Goal: Task Accomplishment & Management: Manage account settings

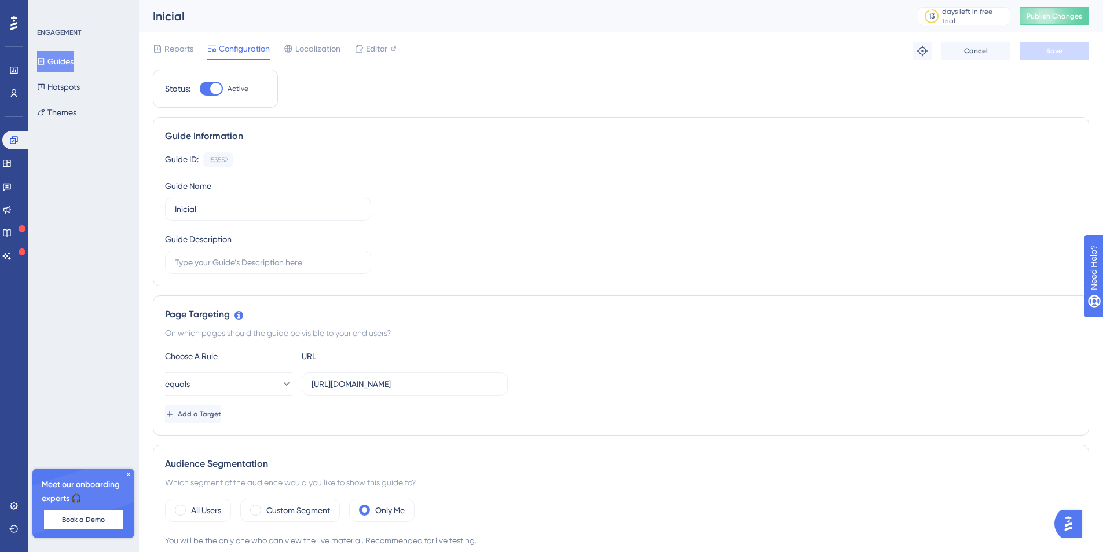
click at [63, 60] on button "Guides" at bounding box center [55, 61] width 36 height 21
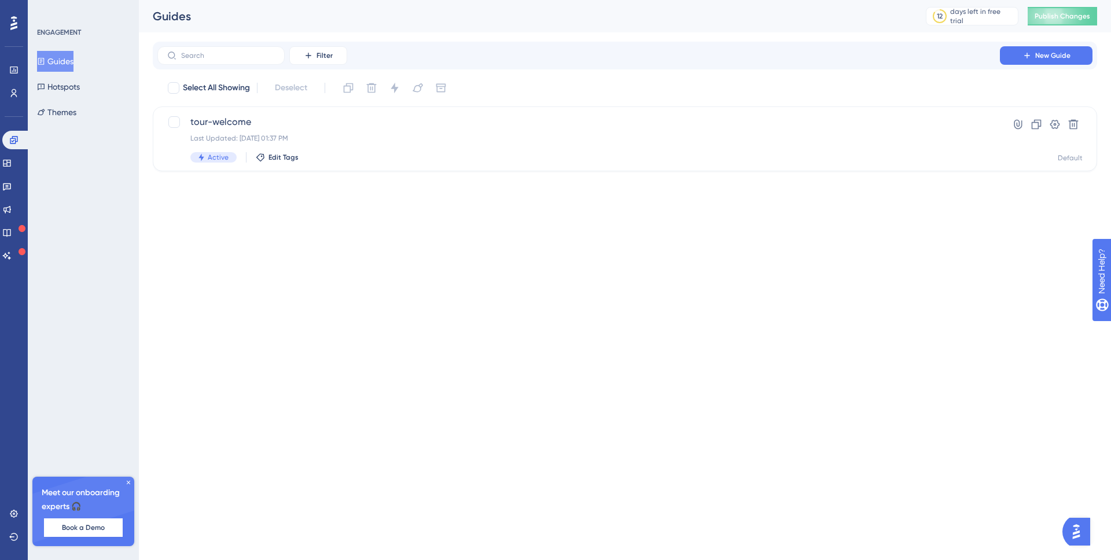
click at [129, 480] on icon at bounding box center [128, 482] width 7 height 7
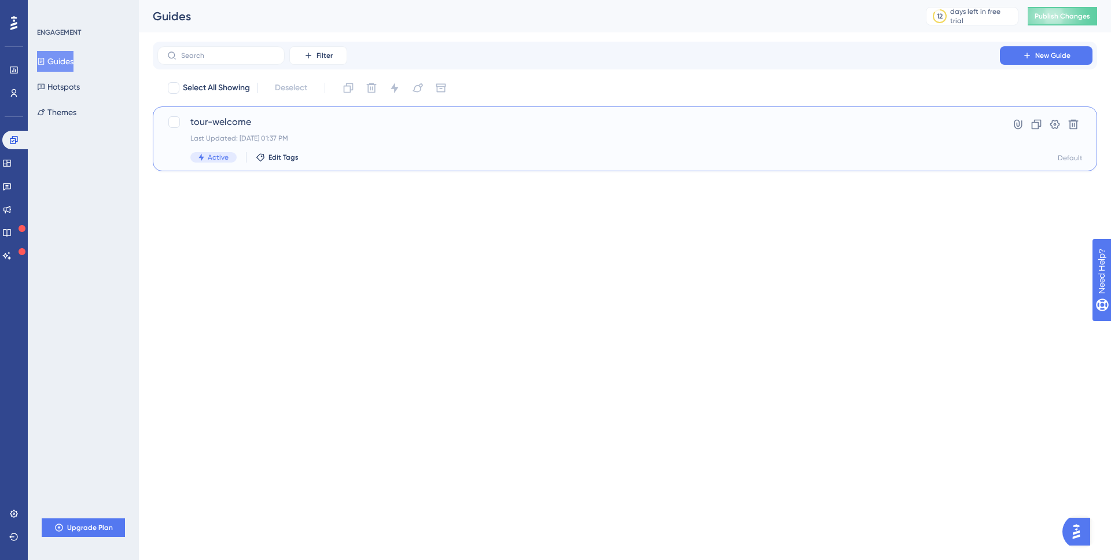
click at [898, 126] on span "tour-welcome" at bounding box center [578, 122] width 777 height 14
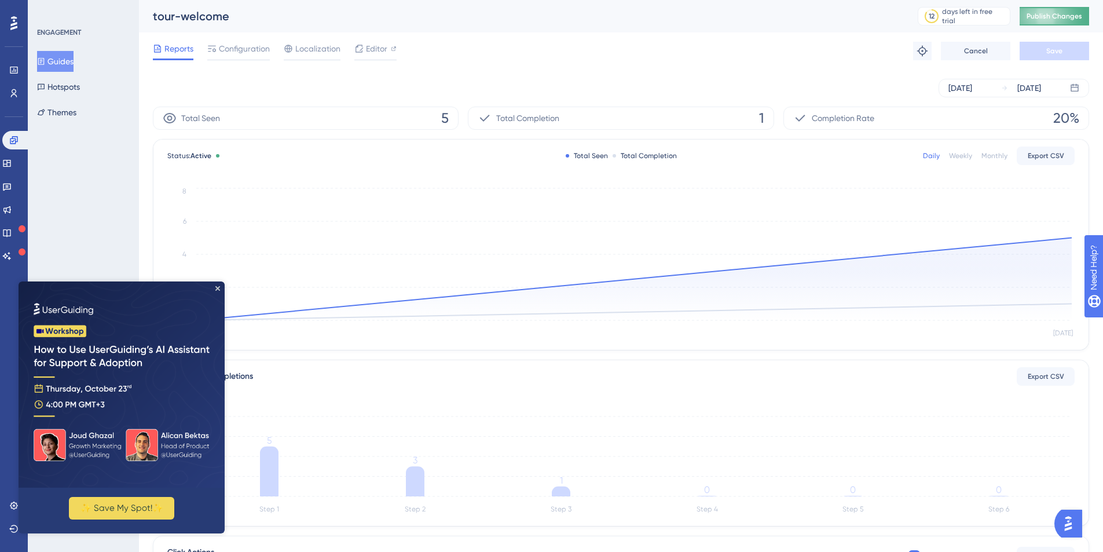
click at [1070, 16] on span "Publish Changes" at bounding box center [1054, 16] width 56 height 9
click at [218, 288] on icon "Close Preview" at bounding box center [217, 288] width 5 height 5
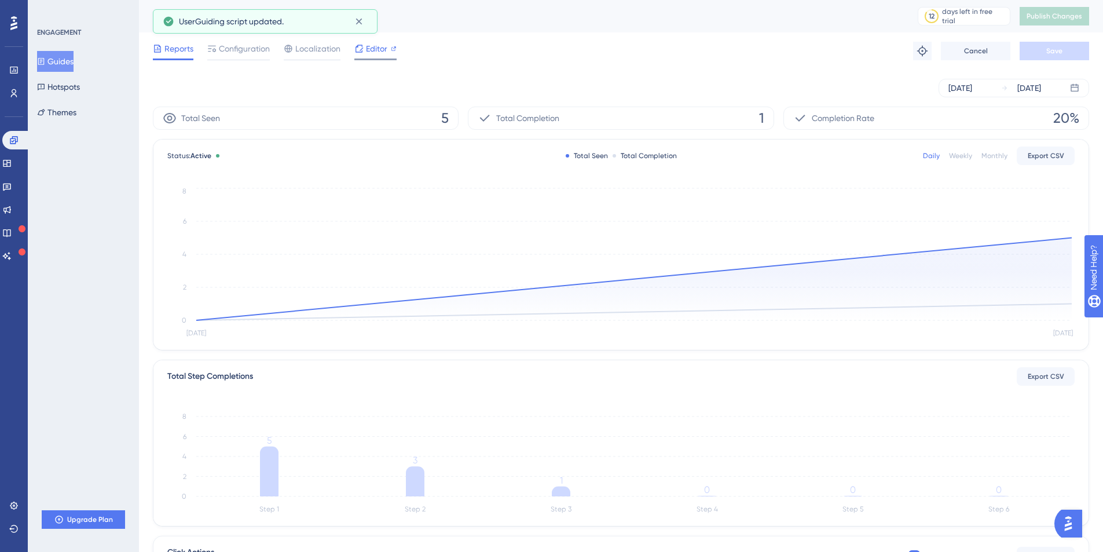
click at [365, 49] on div "Editor" at bounding box center [375, 49] width 42 height 14
click at [240, 49] on span "Configuration" at bounding box center [244, 49] width 51 height 14
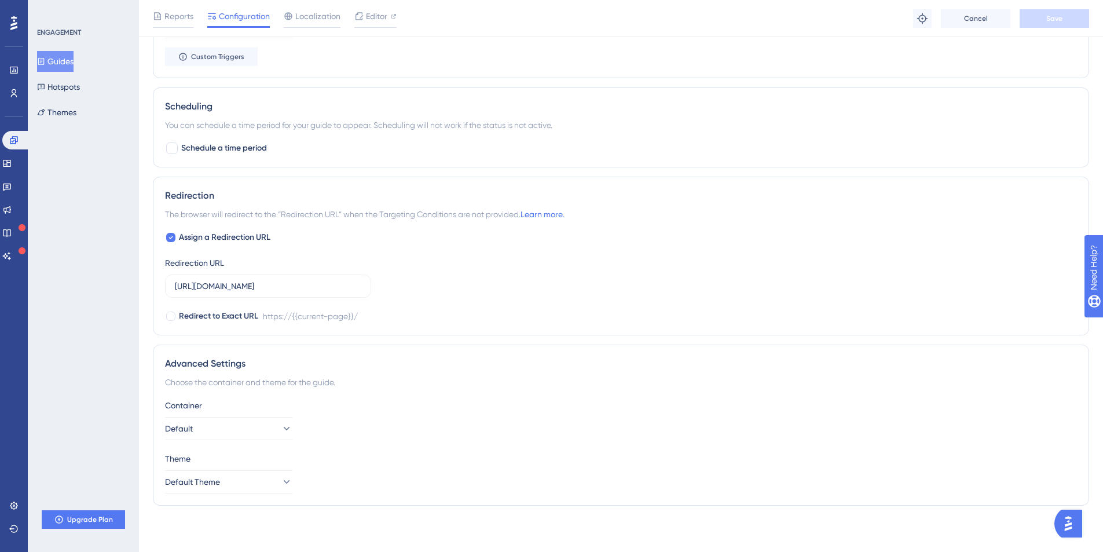
scroll to position [480, 0]
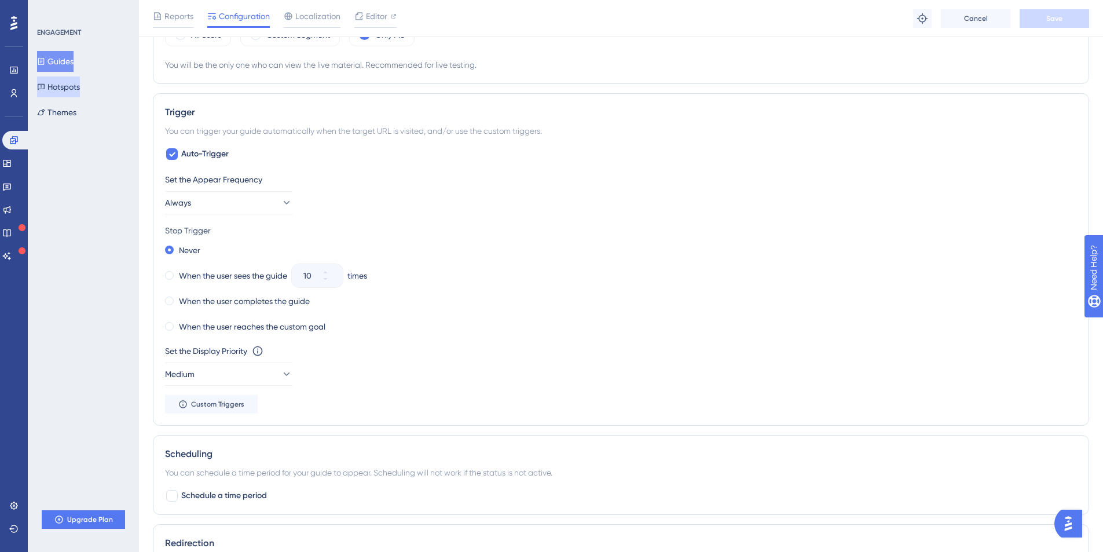
click at [65, 89] on button "Hotspots" at bounding box center [58, 86] width 43 height 21
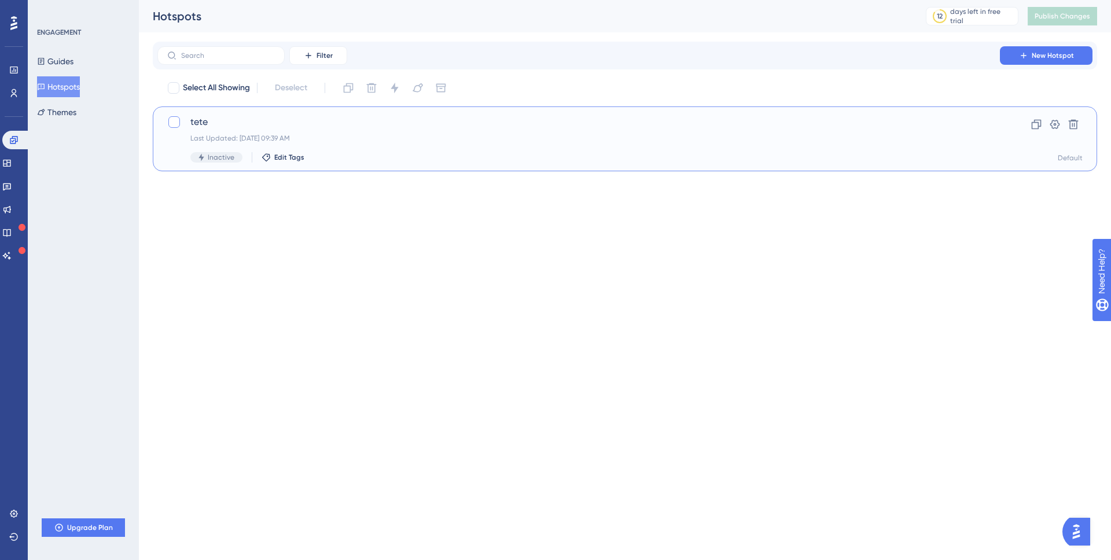
click at [174, 120] on div at bounding box center [174, 122] width 12 height 12
checkbox input "true"
click at [1074, 122] on icon at bounding box center [1074, 125] width 10 height 10
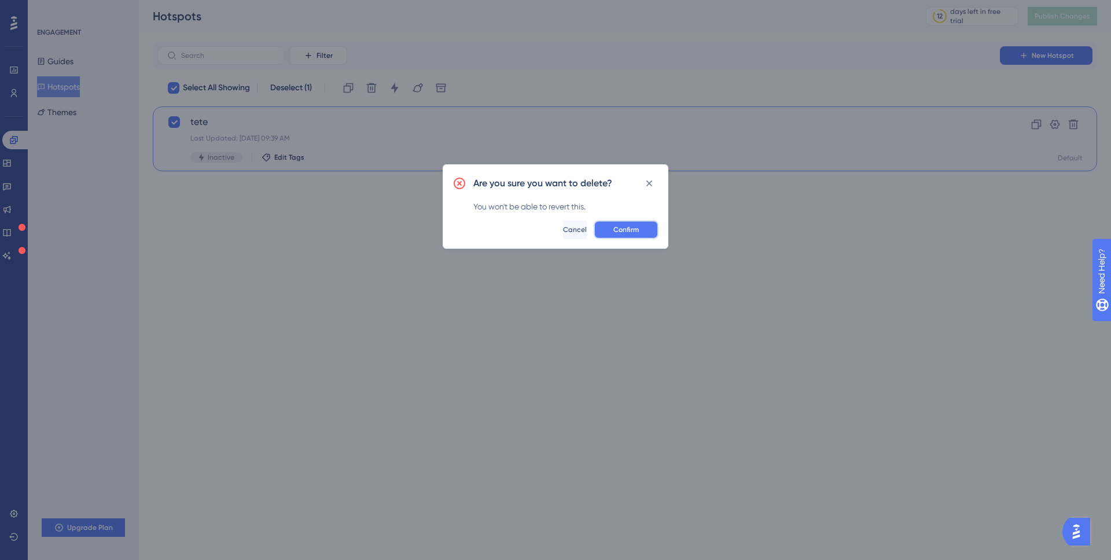
click at [619, 233] on span "Confirm" at bounding box center [626, 229] width 25 height 9
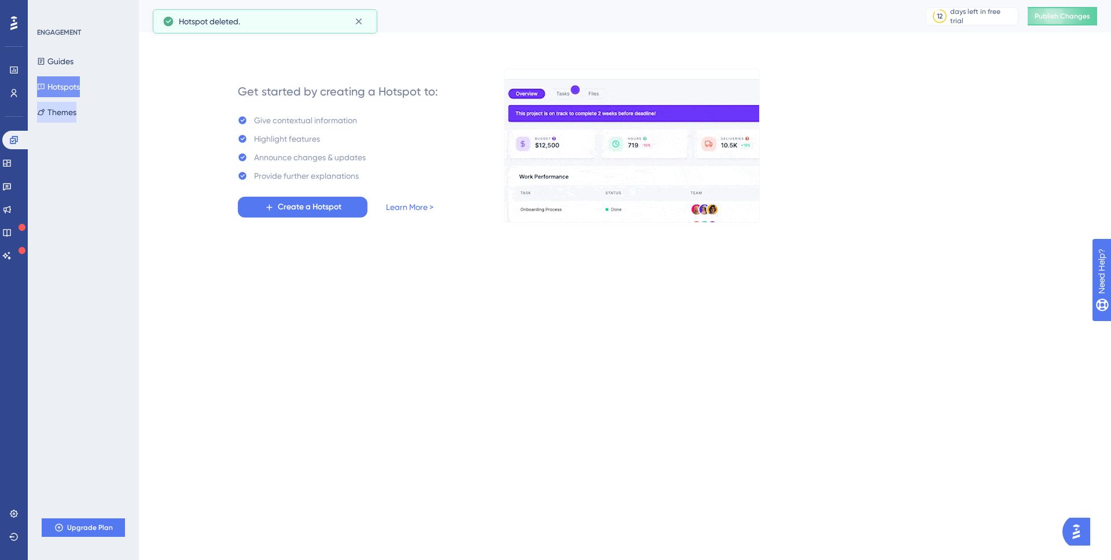
click at [65, 110] on button "Themes" at bounding box center [56, 112] width 39 height 21
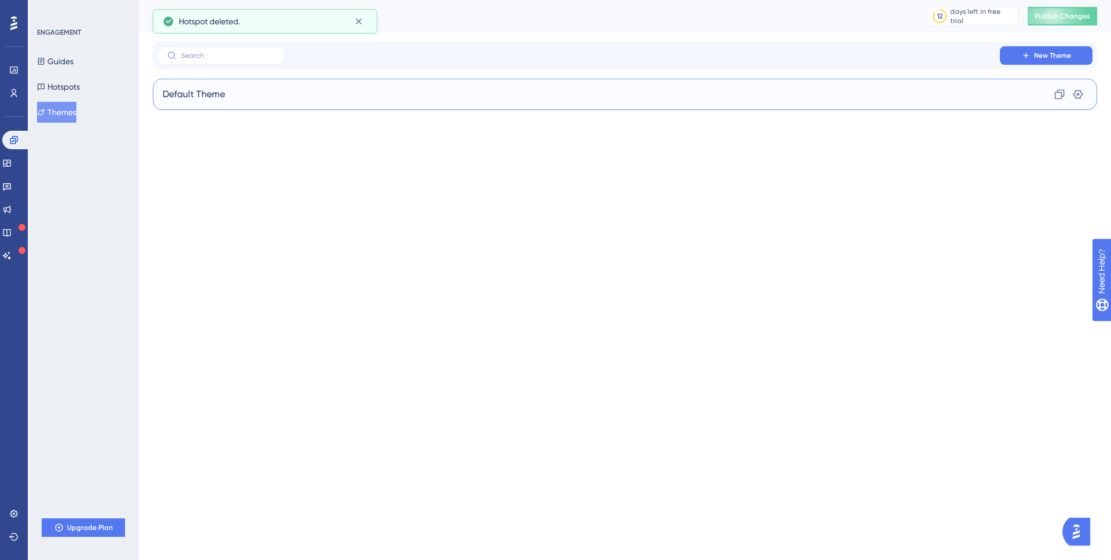
click at [527, 103] on div "Default Theme Clone Settings" at bounding box center [625, 94] width 945 height 31
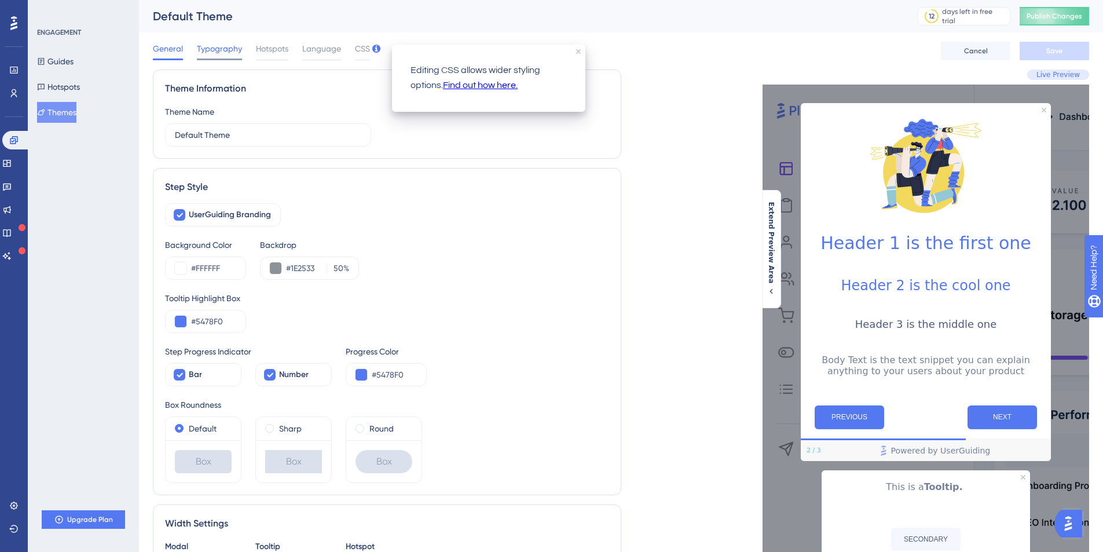
click at [227, 47] on span "Typography" at bounding box center [219, 49] width 45 height 14
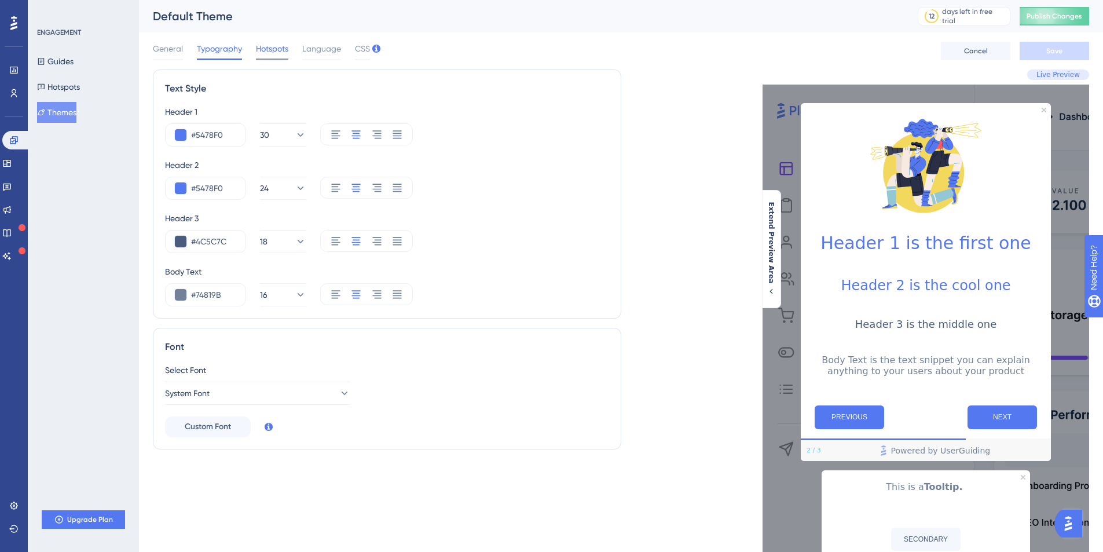
click at [267, 47] on span "Hotspots" at bounding box center [272, 49] width 32 height 14
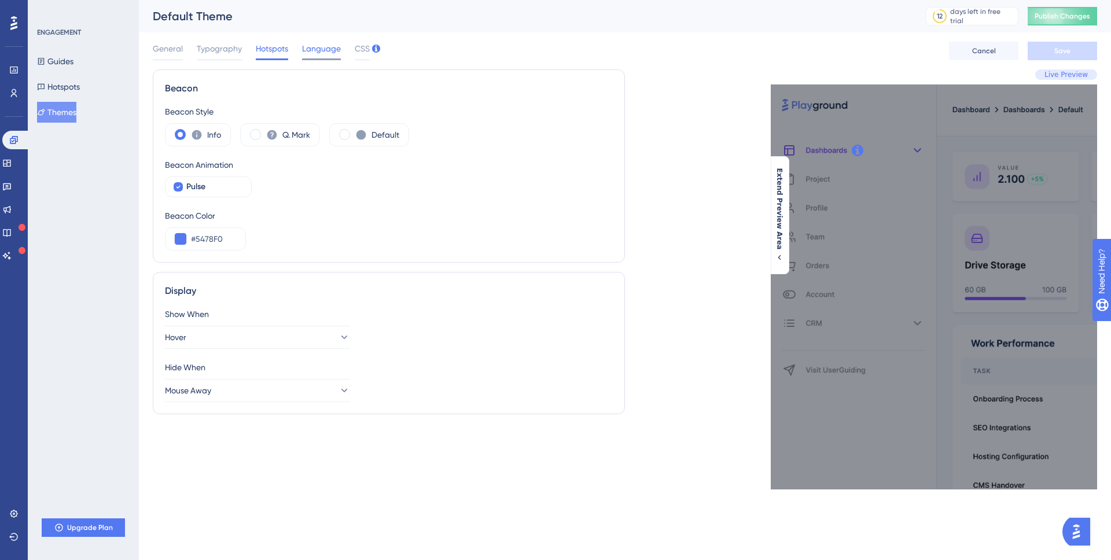
click at [321, 49] on span "Language" at bounding box center [321, 49] width 39 height 14
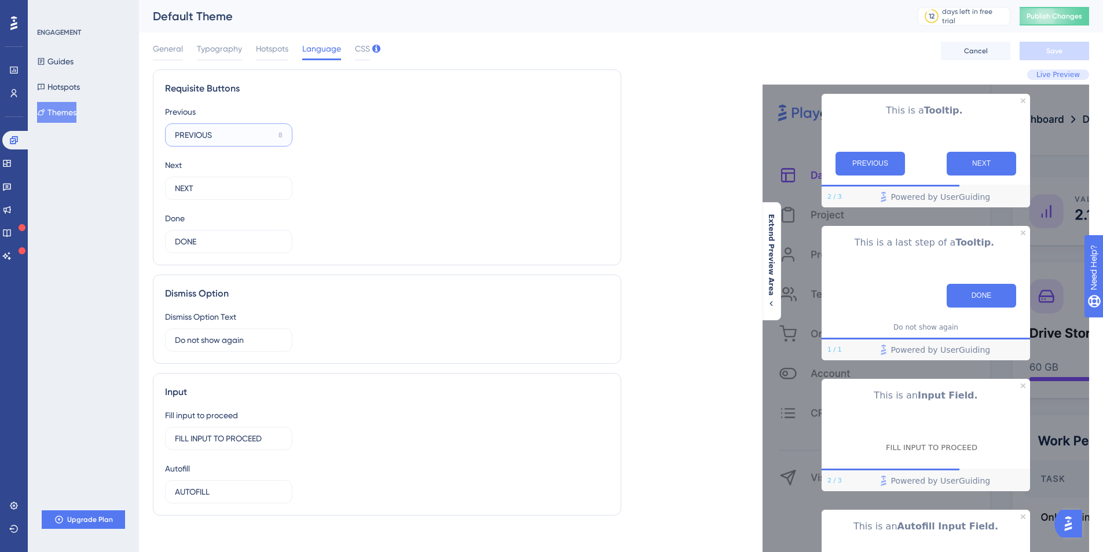
click at [233, 137] on input "PREVIOUS" at bounding box center [224, 135] width 99 height 13
drag, startPoint x: 235, startPoint y: 137, endPoint x: 2, endPoint y: 127, distance: 233.5
click at [139, 124] on div "Performance Users Engagement Widgets Feedback Product Updates Knowledge Base AI…" at bounding box center [621, 330] width 964 height 660
drag, startPoint x: 215, startPoint y: 190, endPoint x: 12, endPoint y: 172, distance: 204.5
click at [139, 177] on div "Performance Users Engagement Widgets Feedback Product Updates Knowledge Base AI…" at bounding box center [621, 330] width 964 height 660
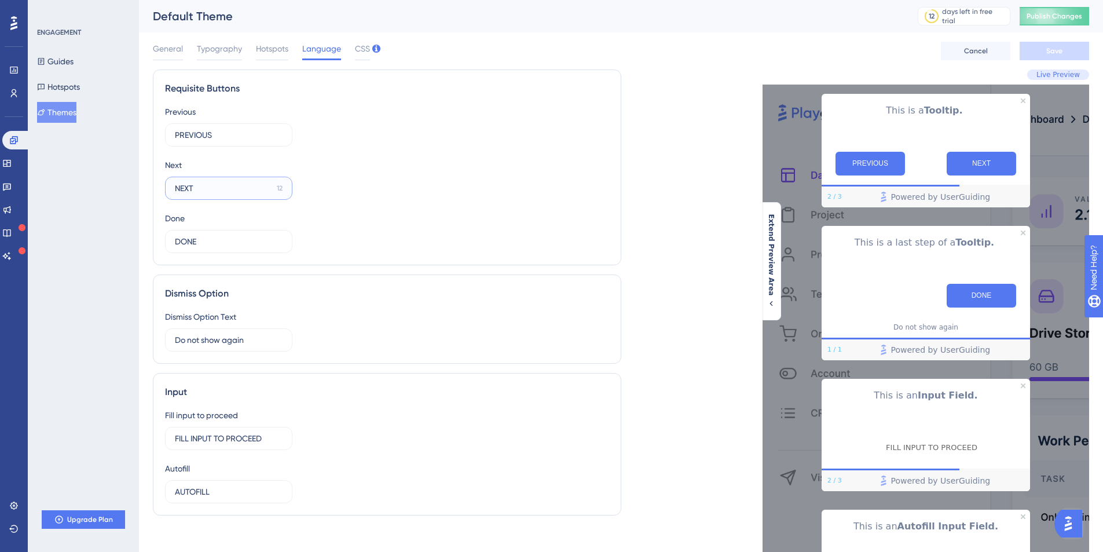
paste input "Próximo →"
type input "Próximo →"
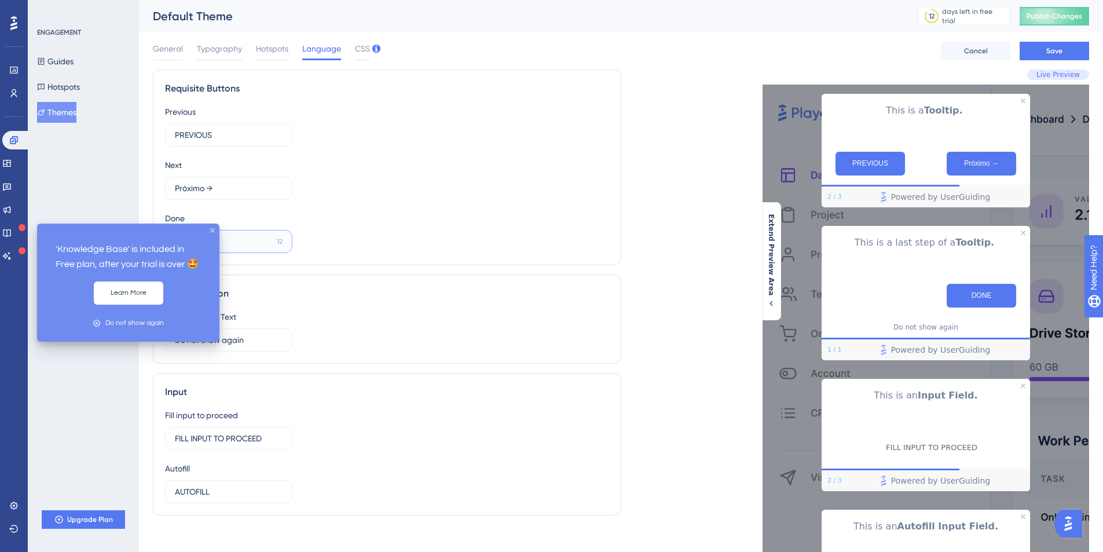
drag, startPoint x: 216, startPoint y: 240, endPoint x: 28, endPoint y: 225, distance: 188.2
click at [139, 225] on div "Performance Users Engagement Widgets Feedback Product Updates Knowledge Base AI…" at bounding box center [621, 330] width 964 height 660
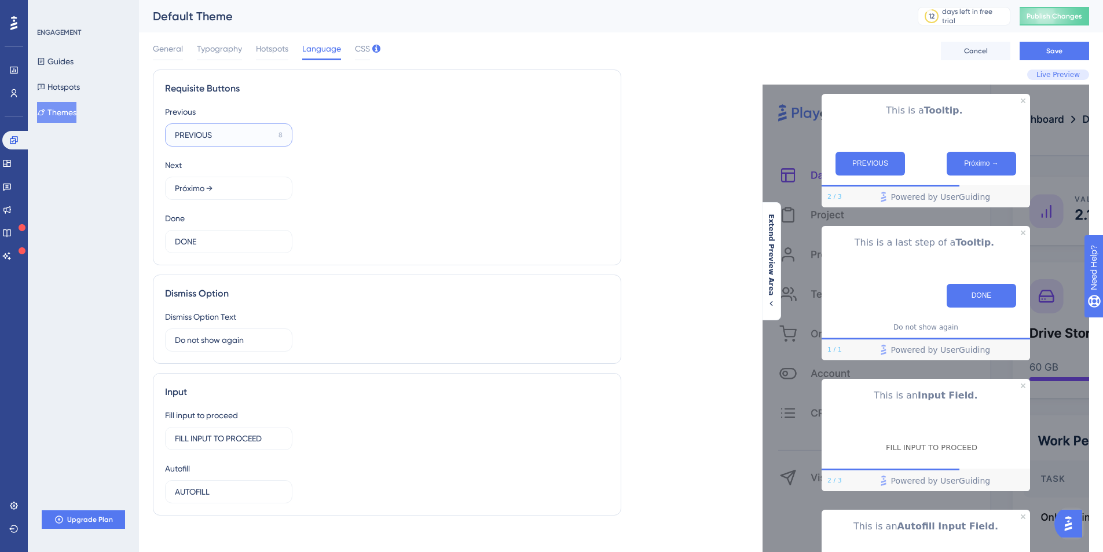
drag, startPoint x: 240, startPoint y: 130, endPoint x: 38, endPoint y: 126, distance: 202.1
click at [139, 126] on div "Performance Users Engagement Widgets Feedback Product Updates Knowledge Base AI…" at bounding box center [621, 330] width 964 height 660
drag, startPoint x: 197, startPoint y: 131, endPoint x: 38, endPoint y: 124, distance: 159.9
click at [139, 124] on div "Performance Users Engagement Widgets Feedback Product Updates Knowledge Base AI…" at bounding box center [621, 330] width 964 height 660
paste input "← Voltar"
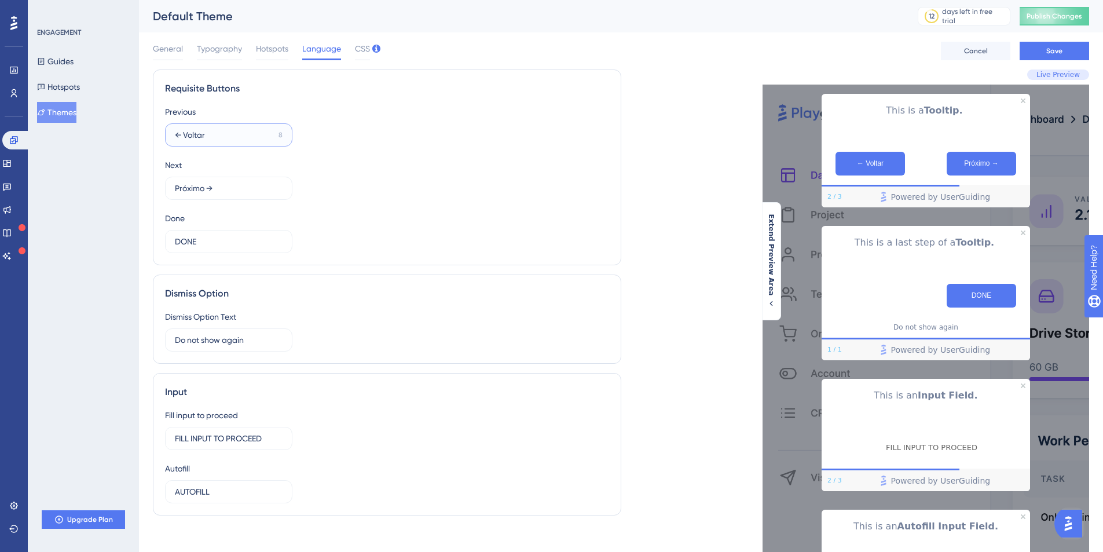
type input "← Voltar"
drag, startPoint x: 233, startPoint y: 244, endPoint x: 0, endPoint y: 216, distance: 234.9
click at [139, 218] on div "Performance Users Engagement Widgets Feedback Product Updates Knowledge Base AI…" at bounding box center [621, 330] width 964 height 660
paste input "Concluir"
type input "Concluir"
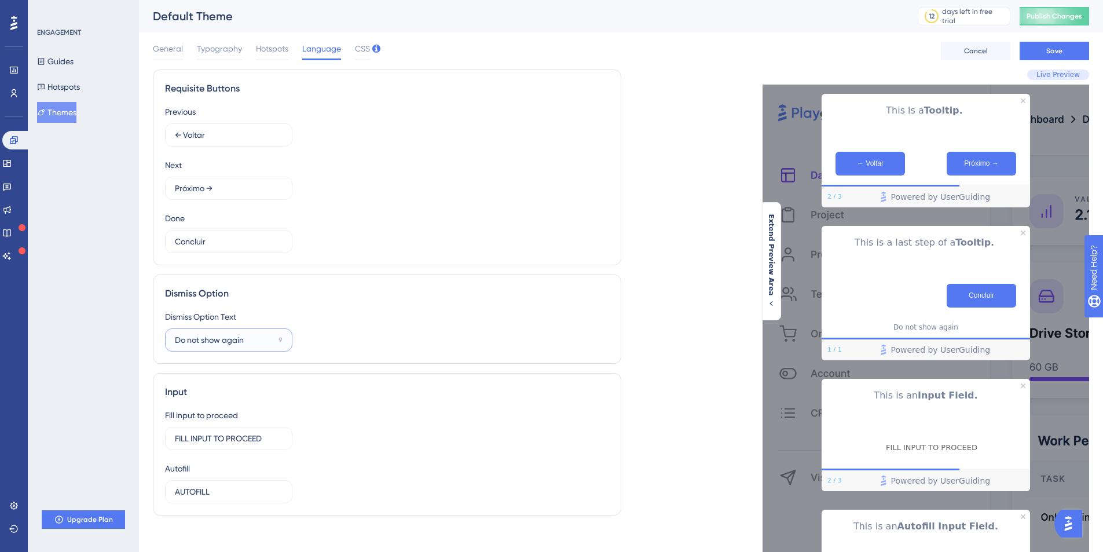
drag, startPoint x: 264, startPoint y: 342, endPoint x: 24, endPoint y: 335, distance: 240.3
click at [139, 335] on div "Performance Users Engagement Widgets Feedback Product Updates Knowledge Base AI…" at bounding box center [621, 330] width 964 height 660
paste input "Pular Tour"
type input "Pular Tour"
click at [413, 385] on div "Input" at bounding box center [387, 392] width 444 height 14
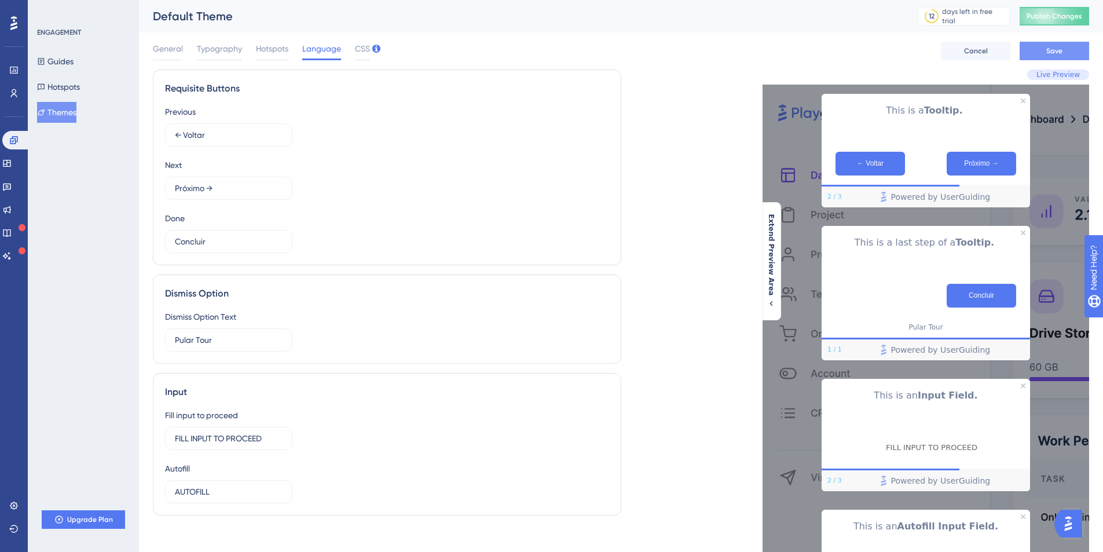
click at [1051, 53] on span "Save" at bounding box center [1054, 50] width 16 height 9
click at [263, 47] on span "Hotspots" at bounding box center [272, 49] width 32 height 14
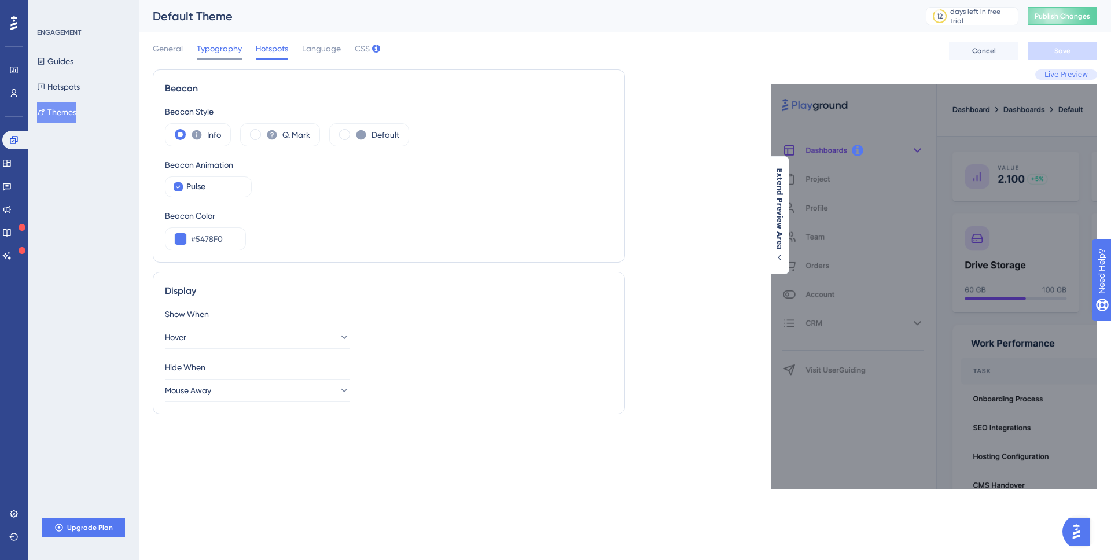
click at [230, 59] on div at bounding box center [219, 59] width 45 height 2
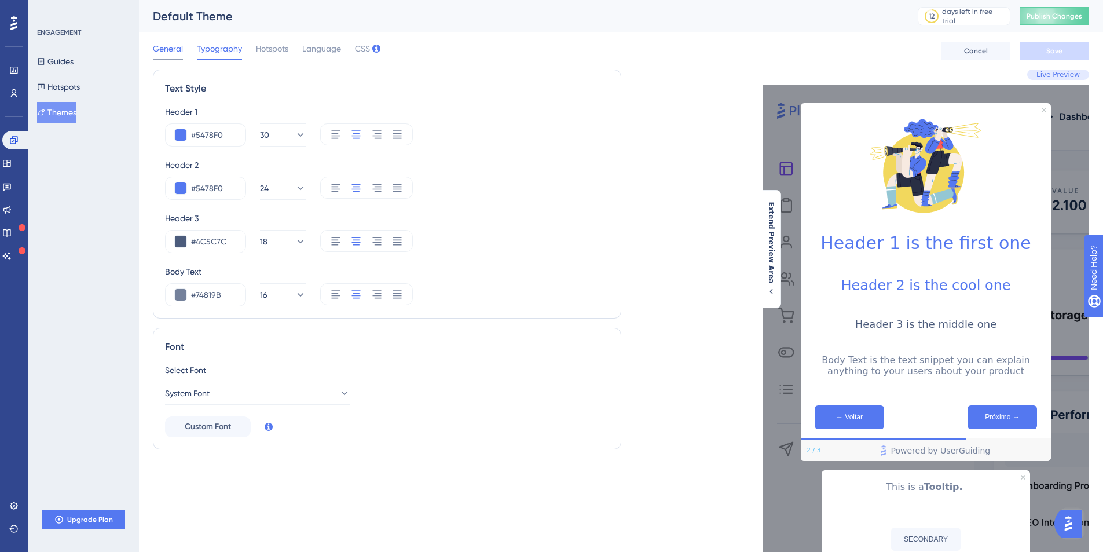
click at [182, 50] on span "General" at bounding box center [168, 49] width 30 height 14
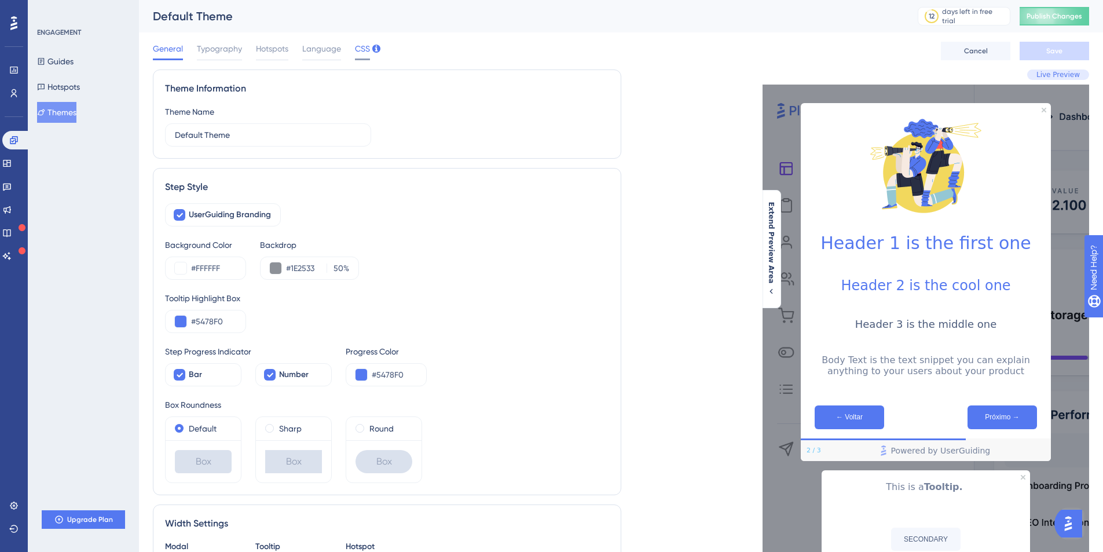
click at [364, 50] on span "CSS" at bounding box center [362, 49] width 15 height 14
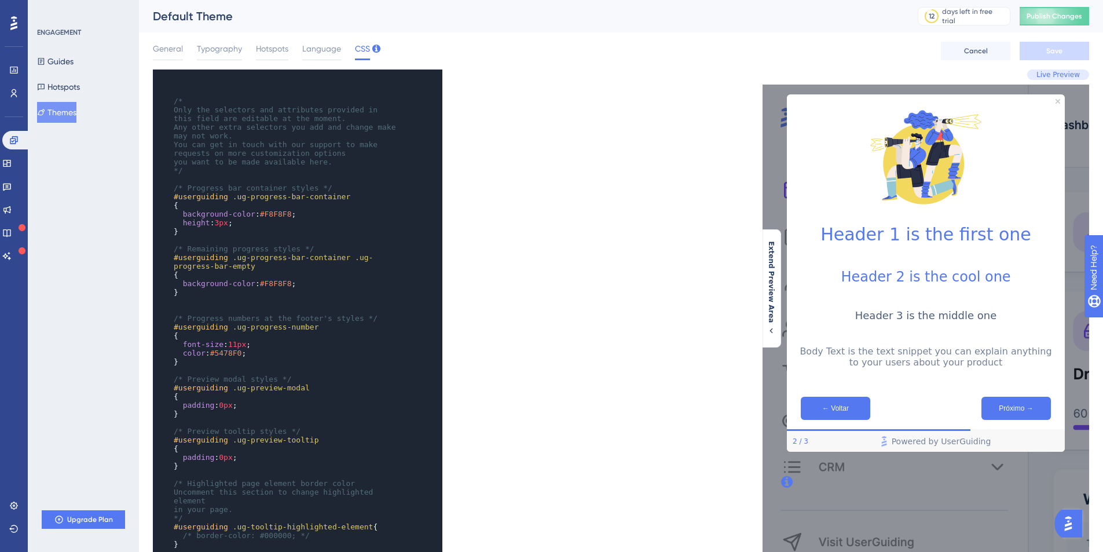
click at [1036, 64] on div "General Typography Hotspots Language CSS Cancel Save" at bounding box center [621, 50] width 936 height 37
click at [80, 90] on button "Hotspots" at bounding box center [58, 86] width 43 height 21
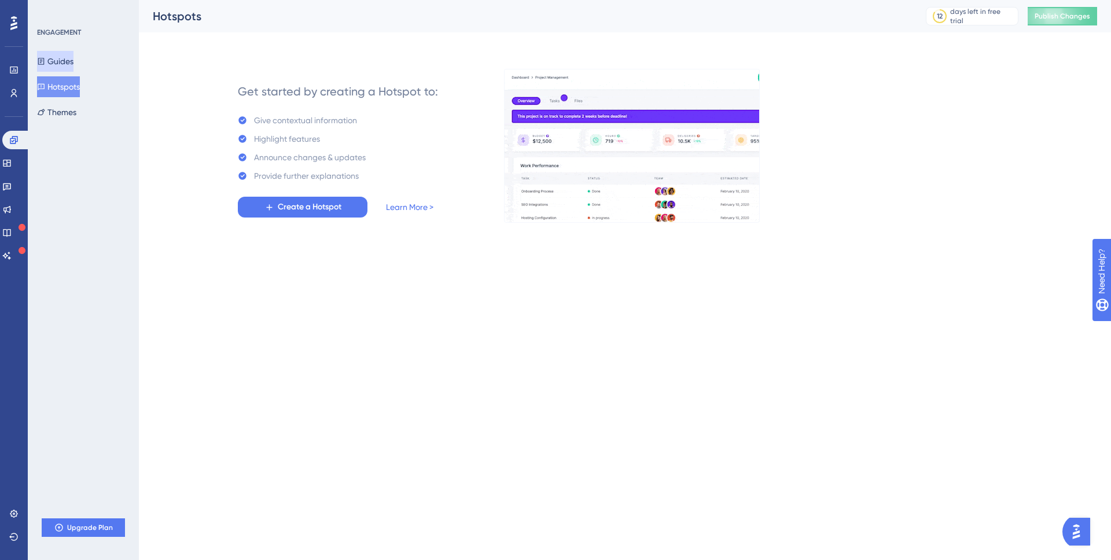
click at [74, 65] on button "Guides" at bounding box center [55, 61] width 36 height 21
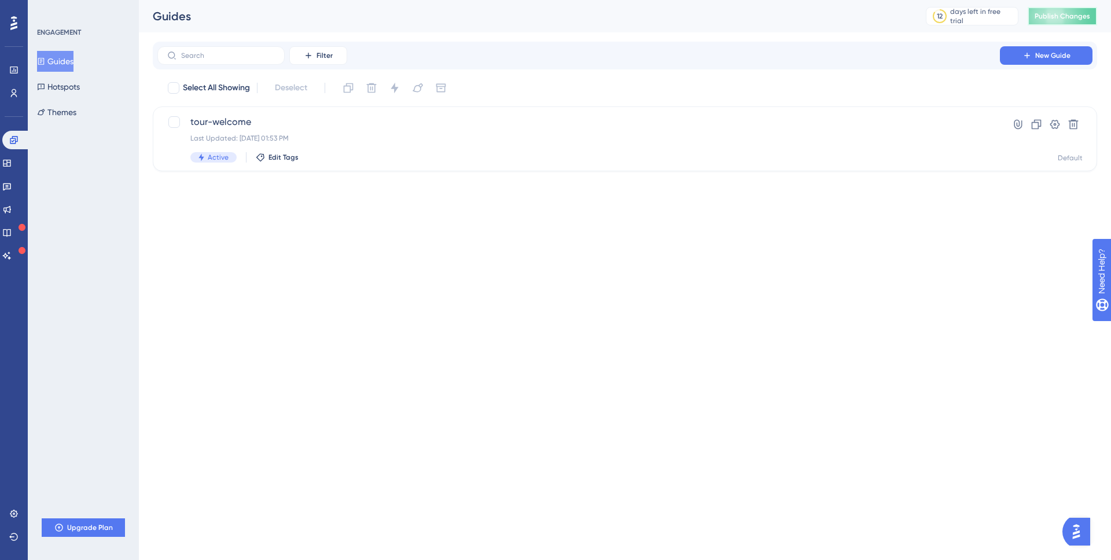
click at [1051, 17] on span "Publish Changes" at bounding box center [1063, 16] width 56 height 9
click at [222, 133] on div "tour-welcome Last Updated: [DATE] 01:53 PM Active Edit Tags" at bounding box center [578, 138] width 777 height 47
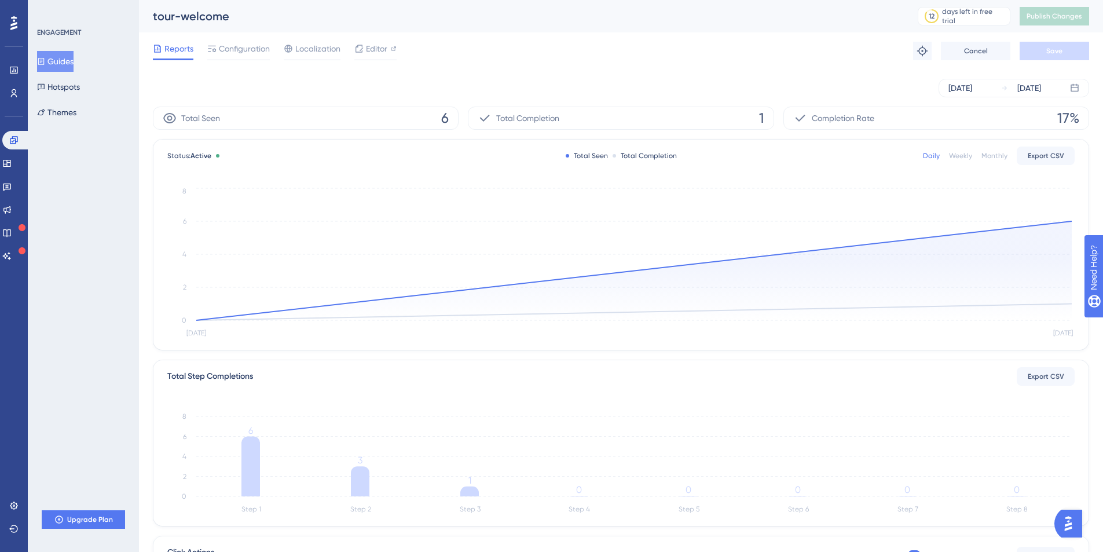
click at [12, 173] on div "Engagement Widgets Feedback Product Updates Knowledge Base AI Assistant" at bounding box center [13, 198] width 23 height 134
click at [10, 167] on icon at bounding box center [7, 163] width 8 height 7
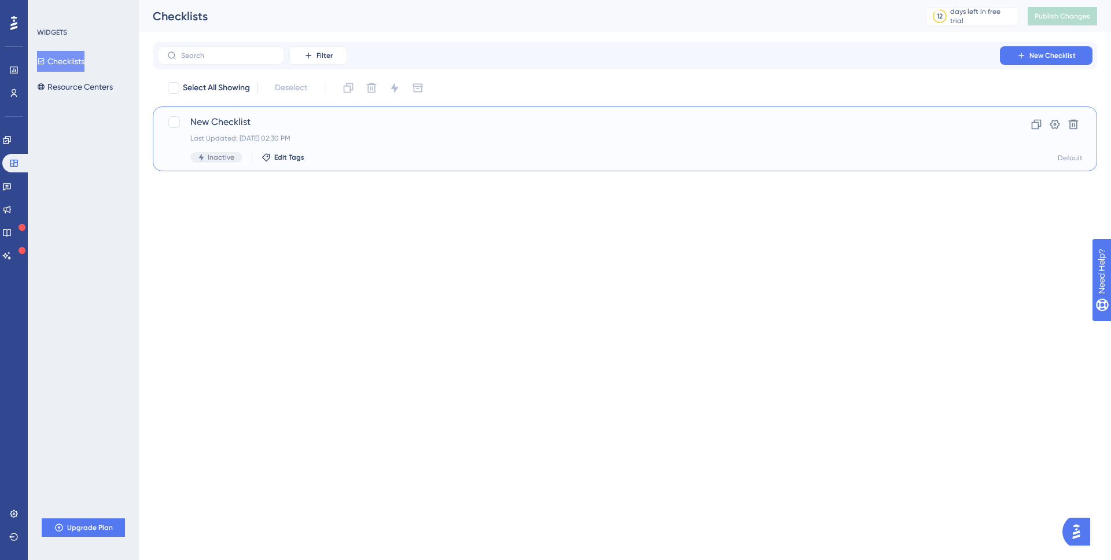
click at [287, 128] on span "New Checklist" at bounding box center [578, 122] width 777 height 14
click at [1078, 126] on icon at bounding box center [1074, 125] width 12 height 12
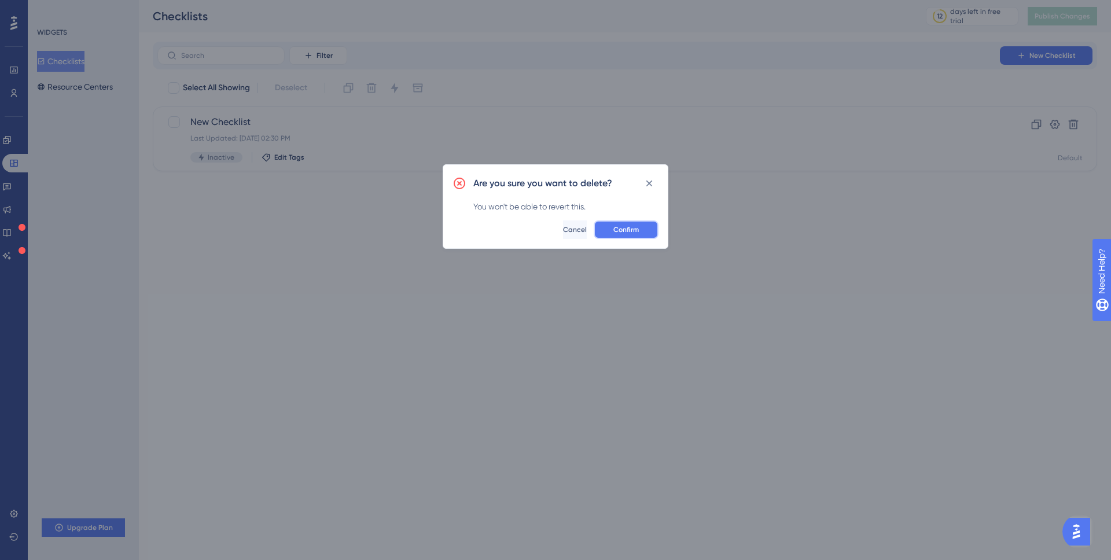
click at [631, 227] on span "Confirm" at bounding box center [626, 229] width 25 height 9
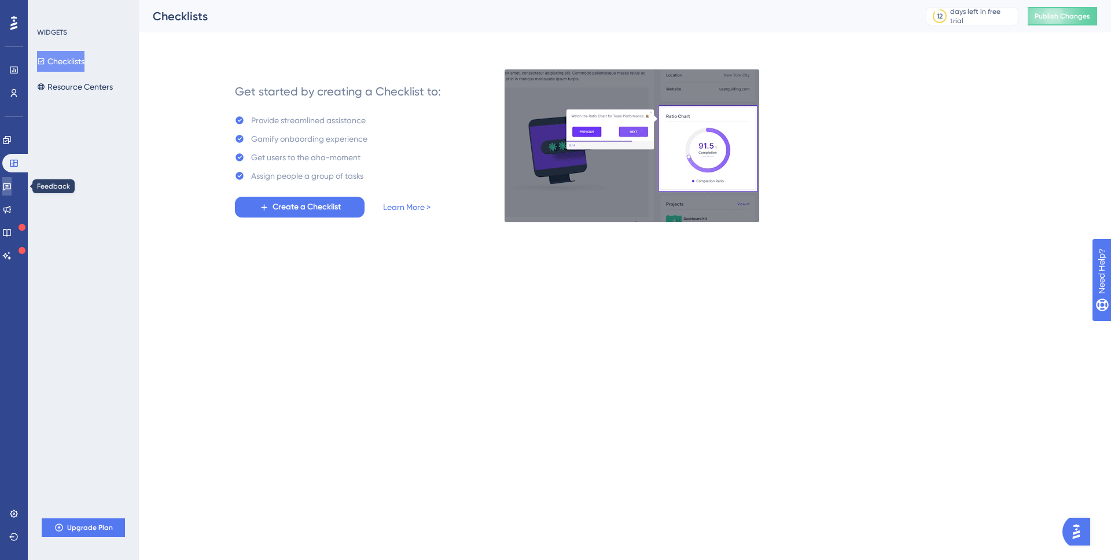
click at [12, 182] on icon at bounding box center [6, 186] width 9 height 9
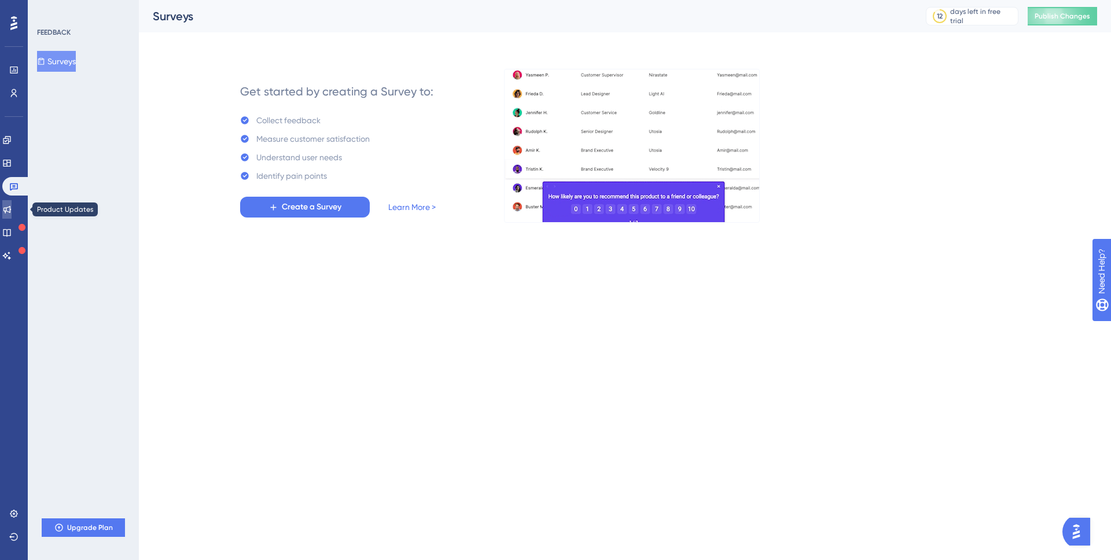
click at [10, 207] on icon at bounding box center [6, 209] width 9 height 9
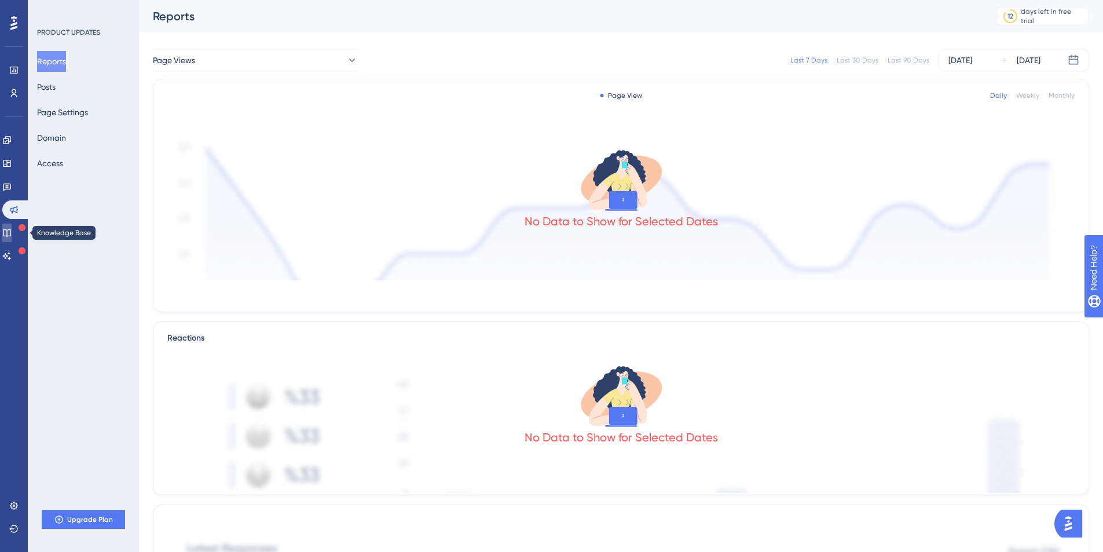
click at [12, 237] on link at bounding box center [6, 232] width 9 height 19
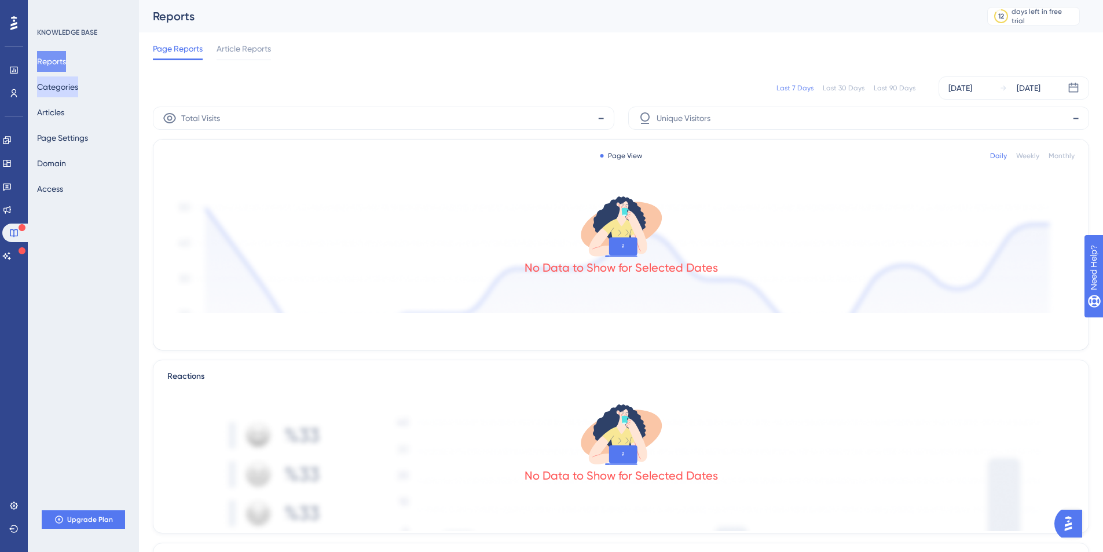
click at [78, 95] on button "Categories" at bounding box center [57, 86] width 41 height 21
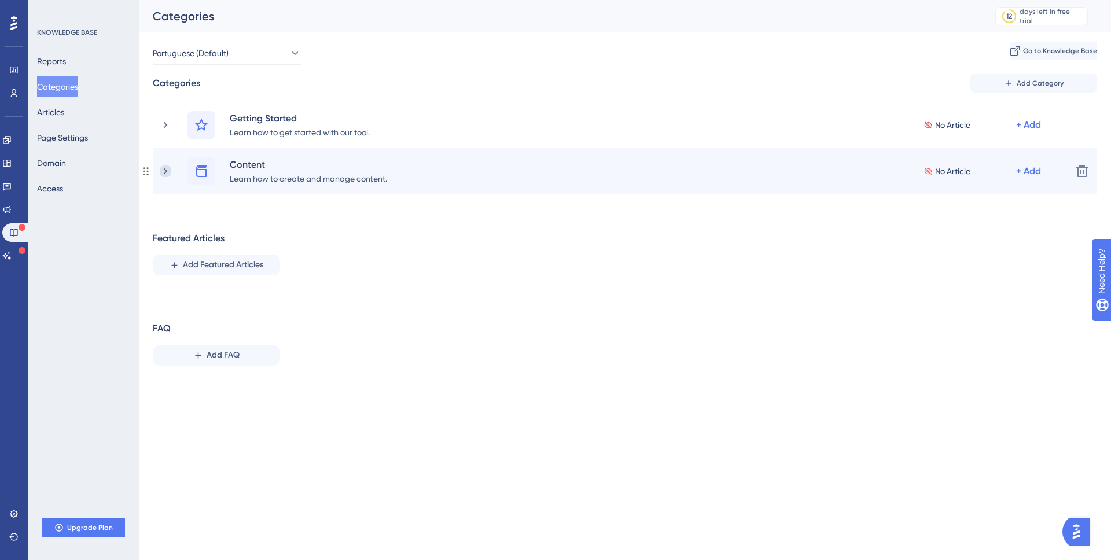
click at [164, 175] on icon at bounding box center [166, 172] width 12 height 12
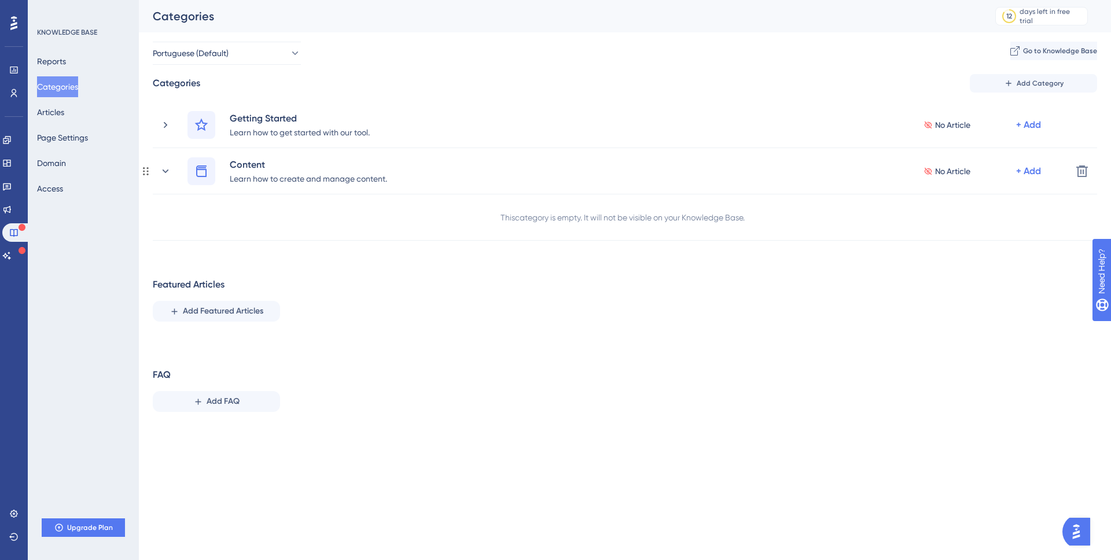
click at [164, 175] on icon at bounding box center [166, 172] width 12 height 12
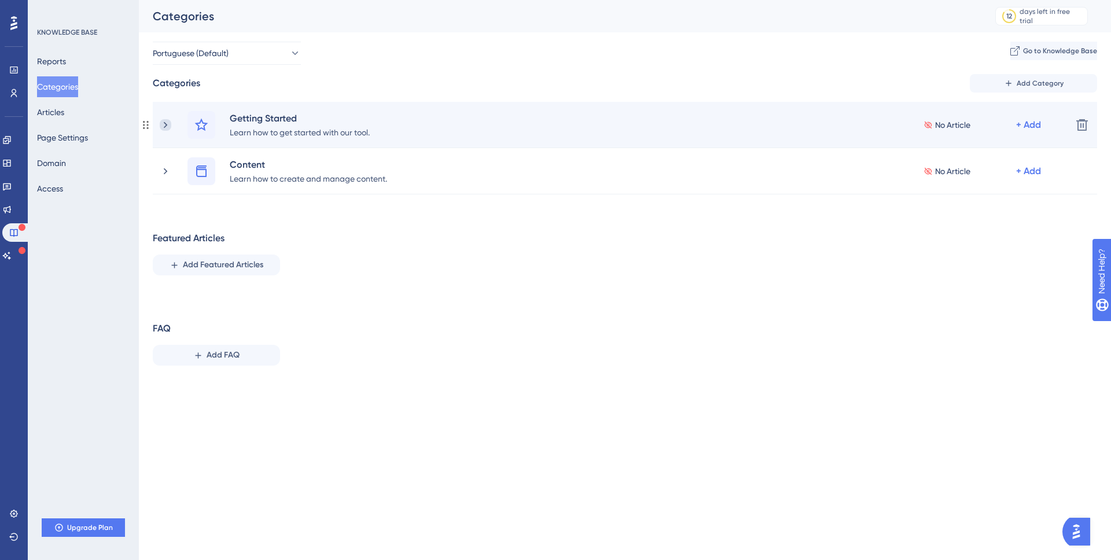
click at [164, 124] on icon at bounding box center [166, 125] width 12 height 12
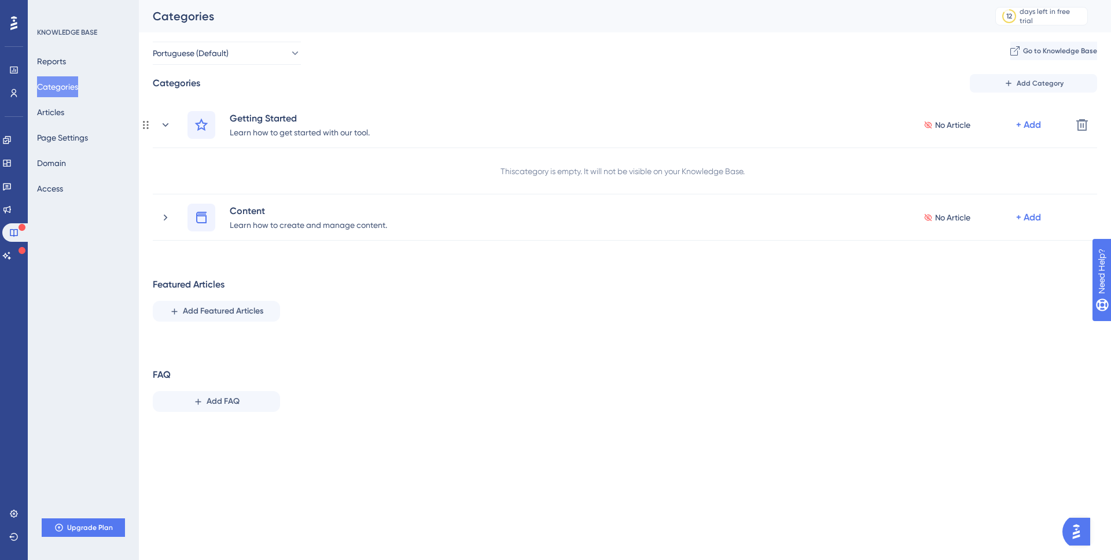
click at [164, 124] on icon at bounding box center [166, 124] width 6 height 3
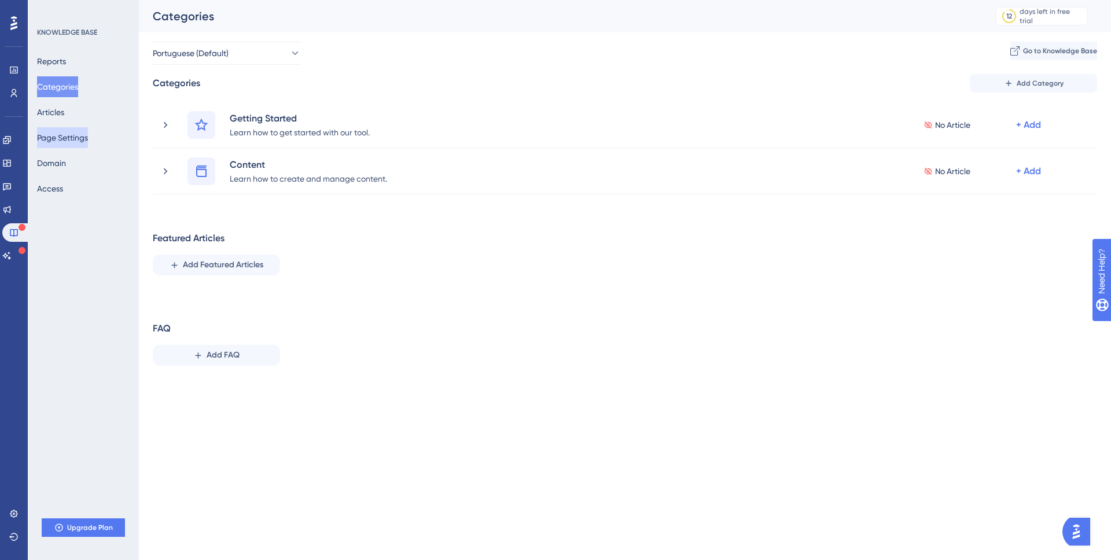
click at [64, 135] on button "Page Settings" at bounding box center [62, 137] width 51 height 21
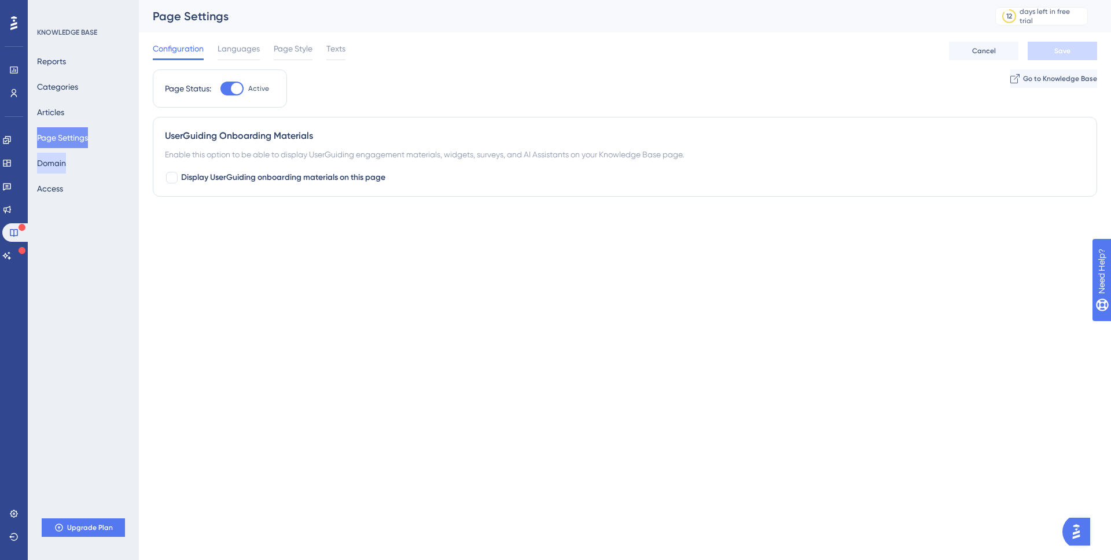
click at [58, 158] on button "Domain" at bounding box center [51, 163] width 29 height 21
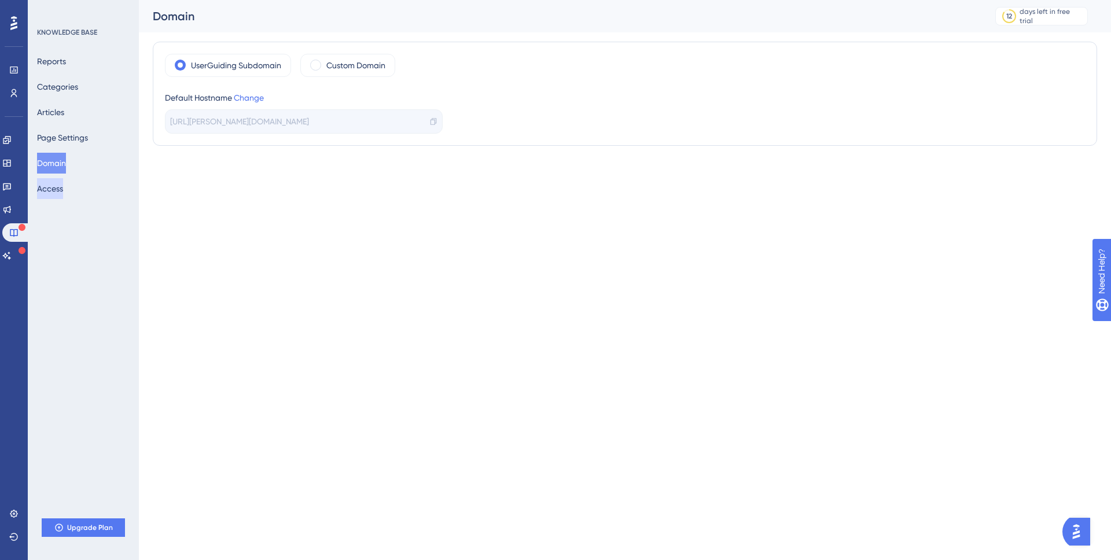
click at [57, 187] on button "Access" at bounding box center [50, 188] width 26 height 21
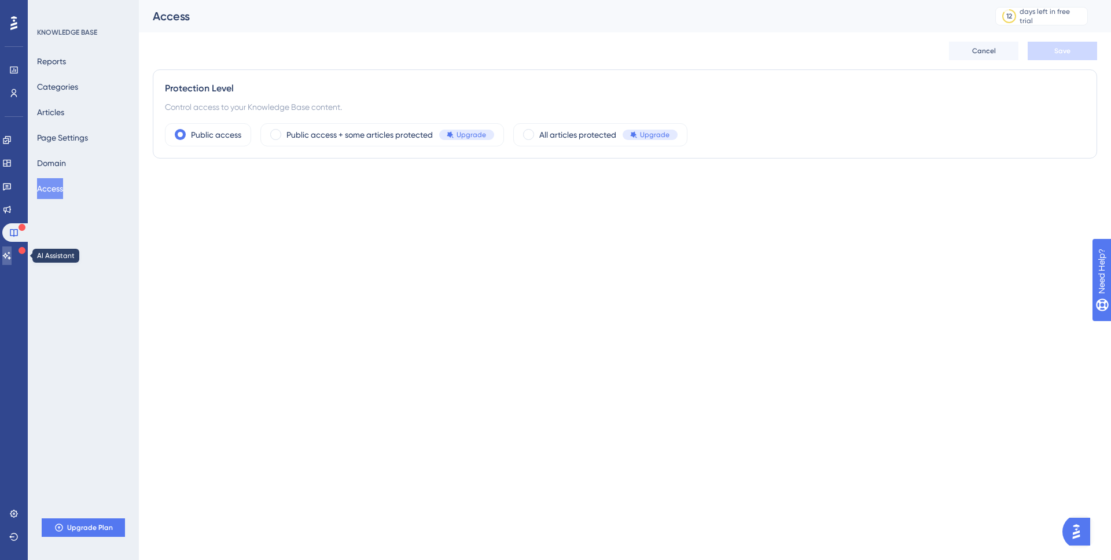
click at [12, 254] on icon at bounding box center [6, 255] width 9 height 9
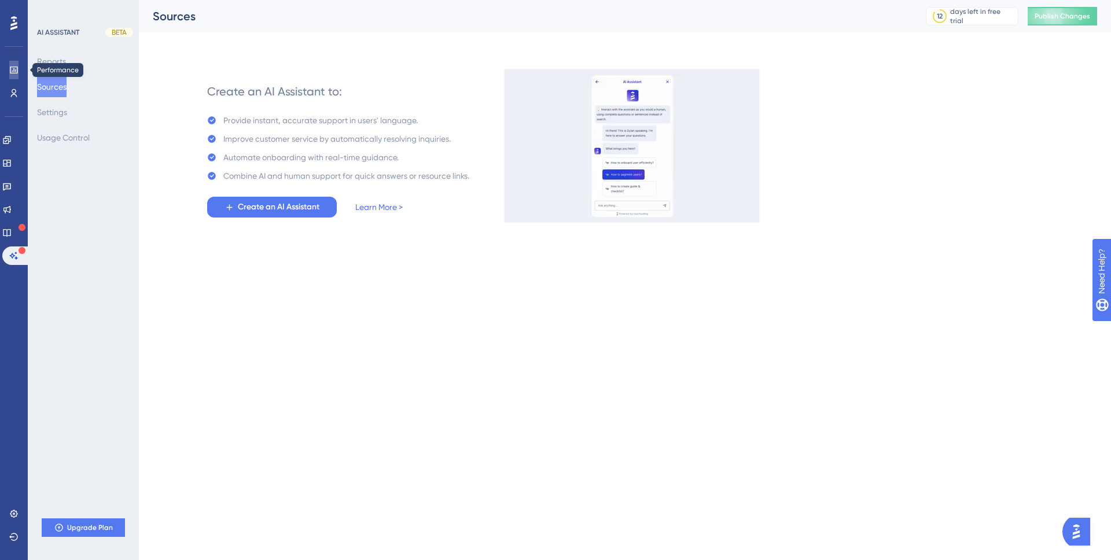
click at [10, 70] on icon at bounding box center [13, 69] width 9 height 9
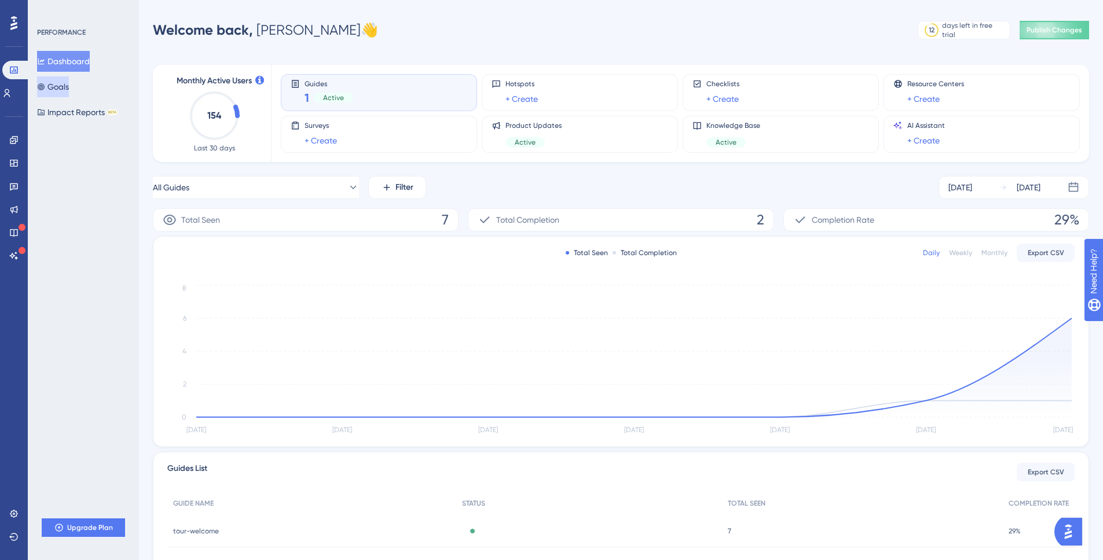
click at [64, 90] on button "Goals" at bounding box center [53, 86] width 32 height 21
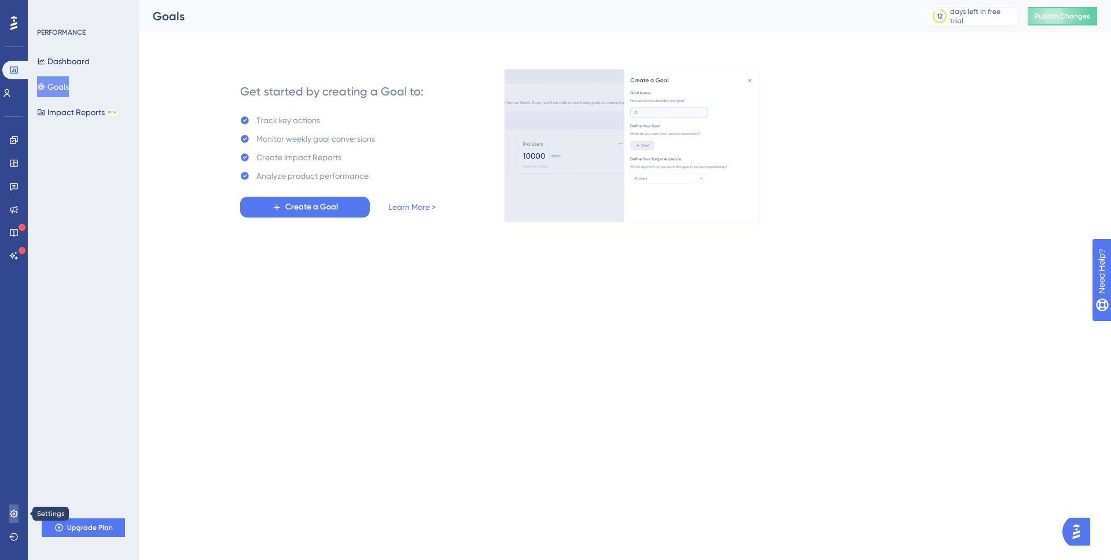
click at [19, 516] on link at bounding box center [13, 514] width 9 height 19
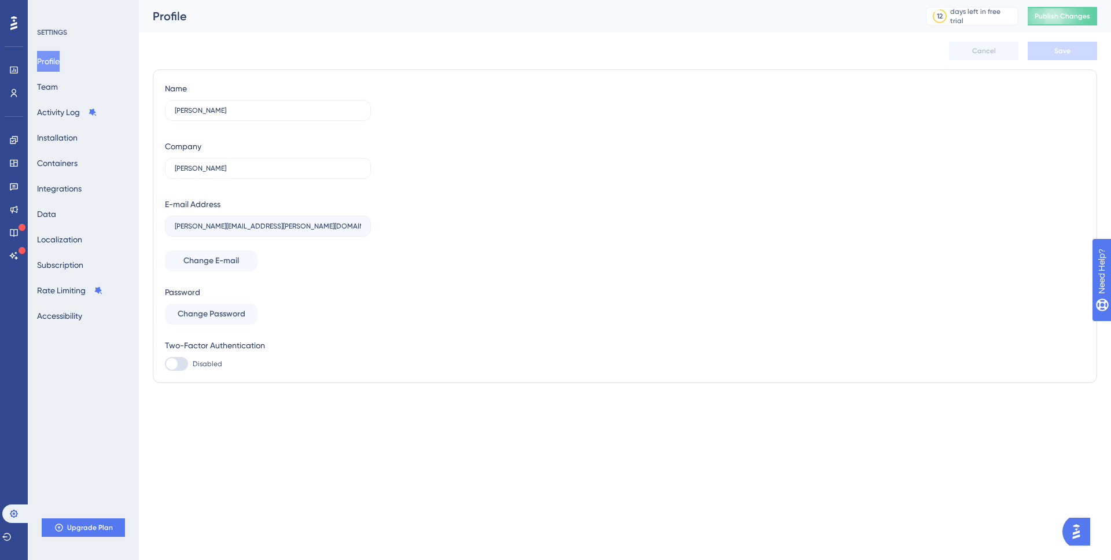
click at [12, 27] on icon at bounding box center [13, 23] width 7 height 15
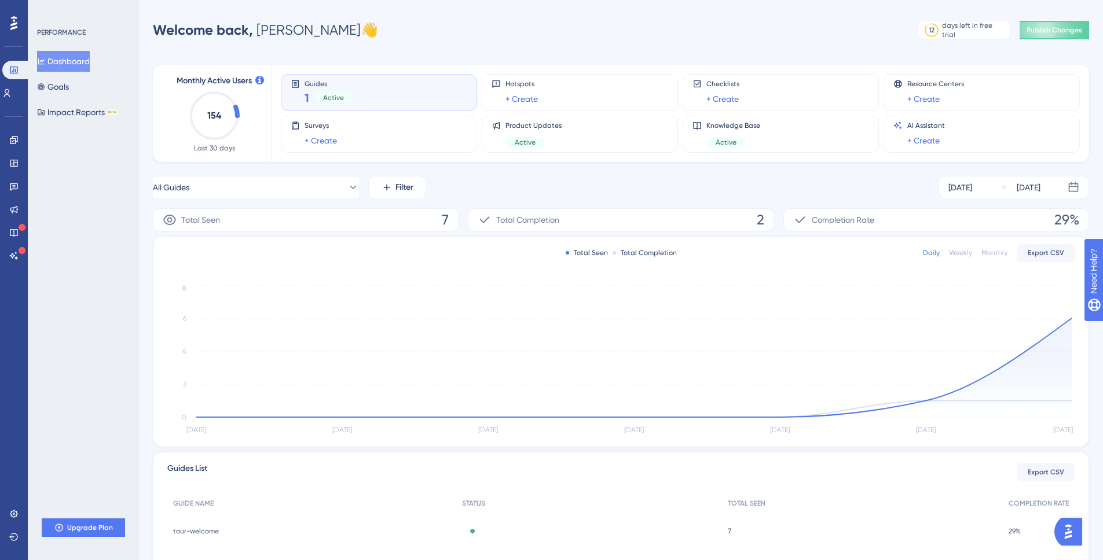
click at [386, 98] on div "Guides 1 Active" at bounding box center [379, 92] width 177 height 27
click at [335, 94] on span "Active" at bounding box center [333, 97] width 21 height 9
click at [9, 141] on link at bounding box center [13, 140] width 9 height 19
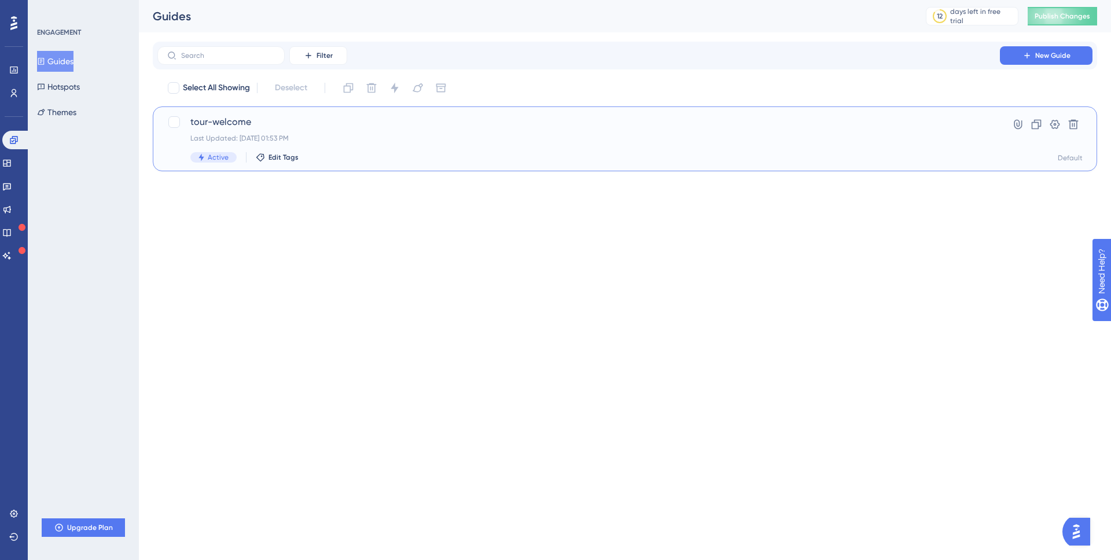
click at [552, 135] on div "Last Updated: [DATE] 01:53 PM" at bounding box center [578, 138] width 777 height 9
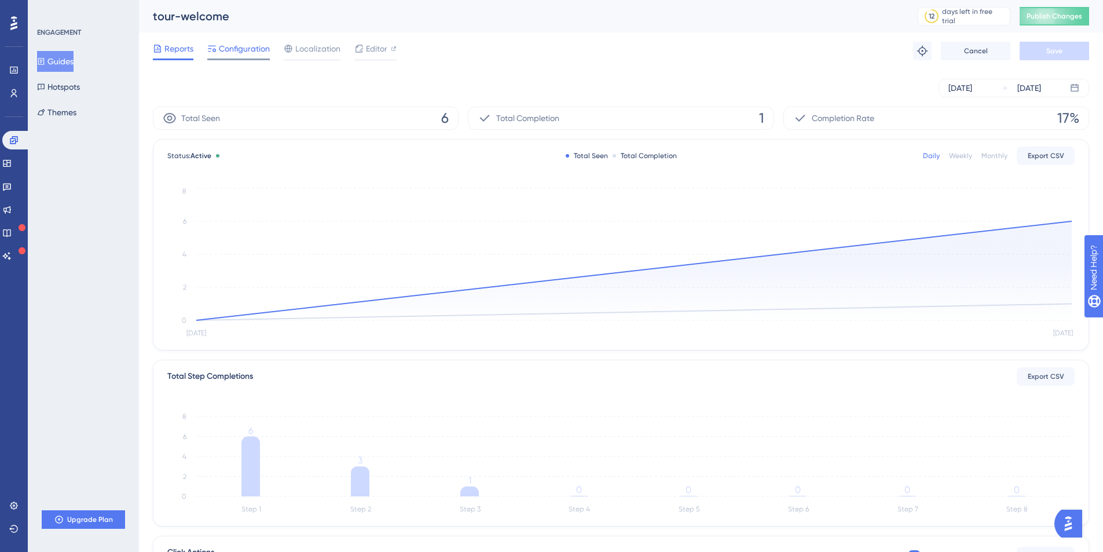
click at [240, 51] on span "Configuration" at bounding box center [244, 49] width 51 height 14
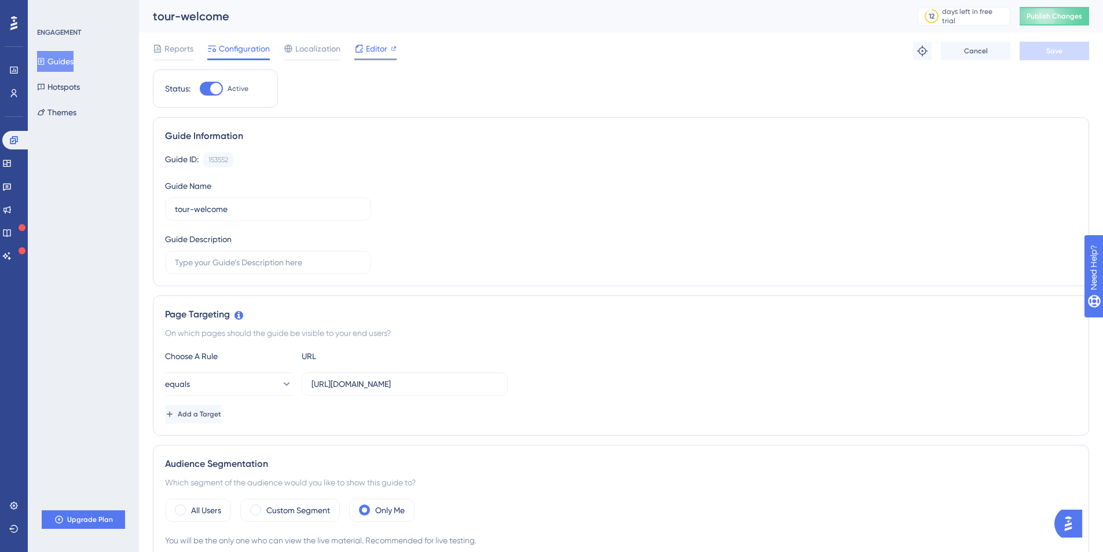
click at [380, 50] on span "Editor" at bounding box center [376, 49] width 21 height 14
click at [321, 57] on div "Localization" at bounding box center [312, 51] width 57 height 19
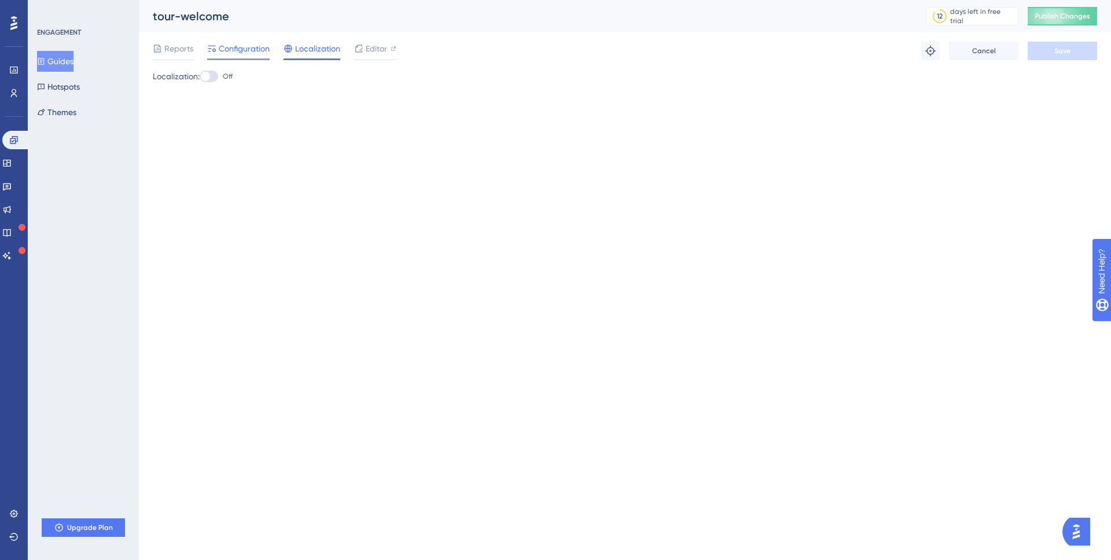
click at [233, 49] on span "Configuration" at bounding box center [244, 49] width 51 height 14
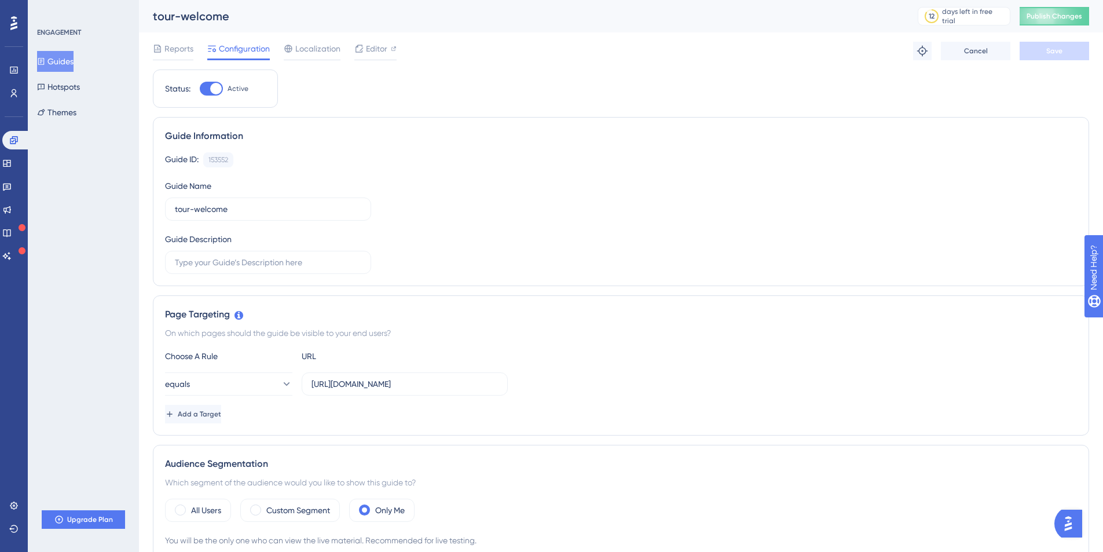
scroll to position [417, 0]
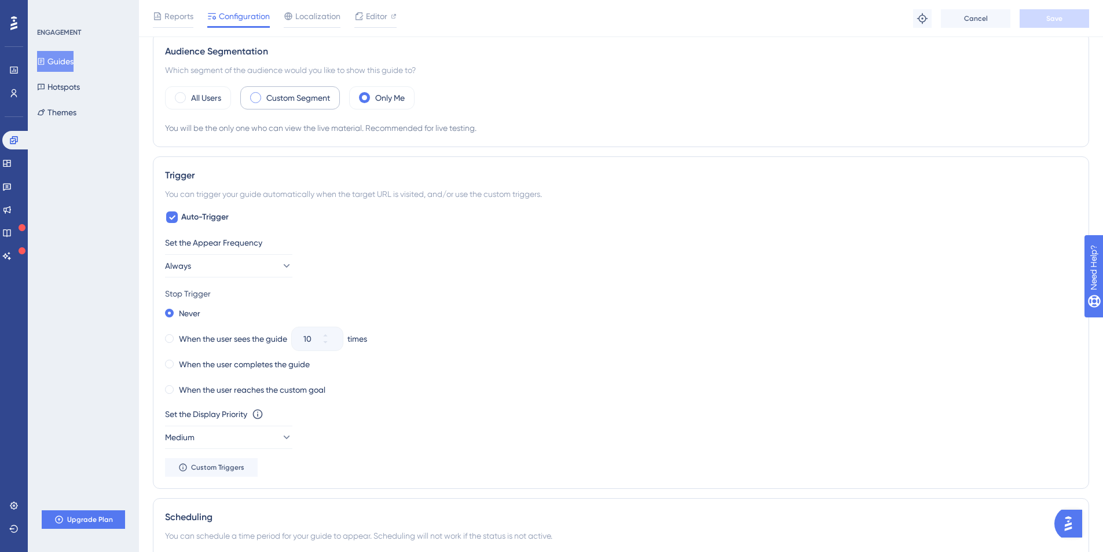
click at [280, 98] on label "Custom Segment" at bounding box center [298, 98] width 64 height 14
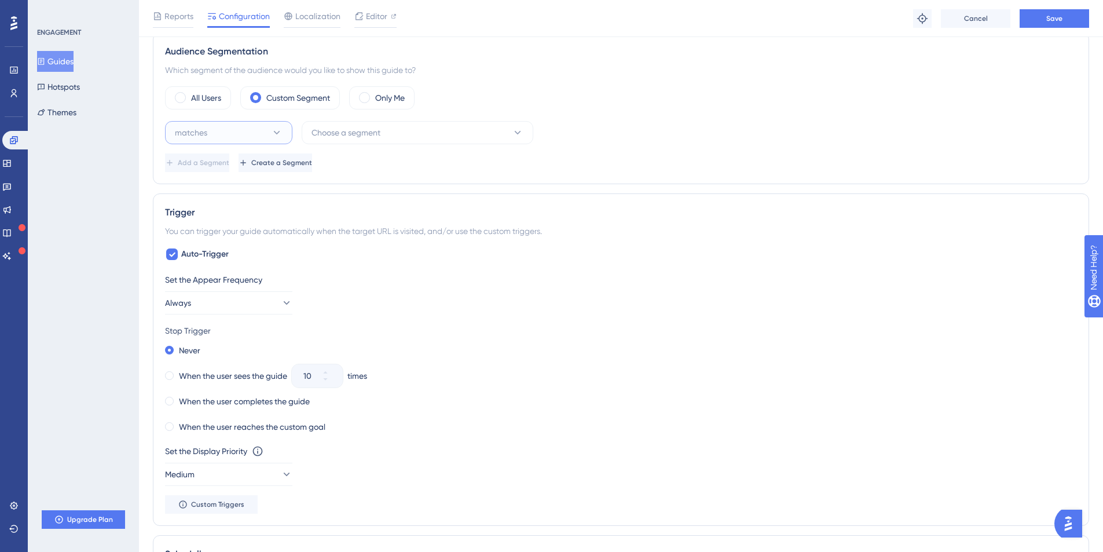
click at [274, 126] on button "matches" at bounding box center [228, 132] width 127 height 23
click at [195, 104] on label "All Users" at bounding box center [206, 98] width 30 height 14
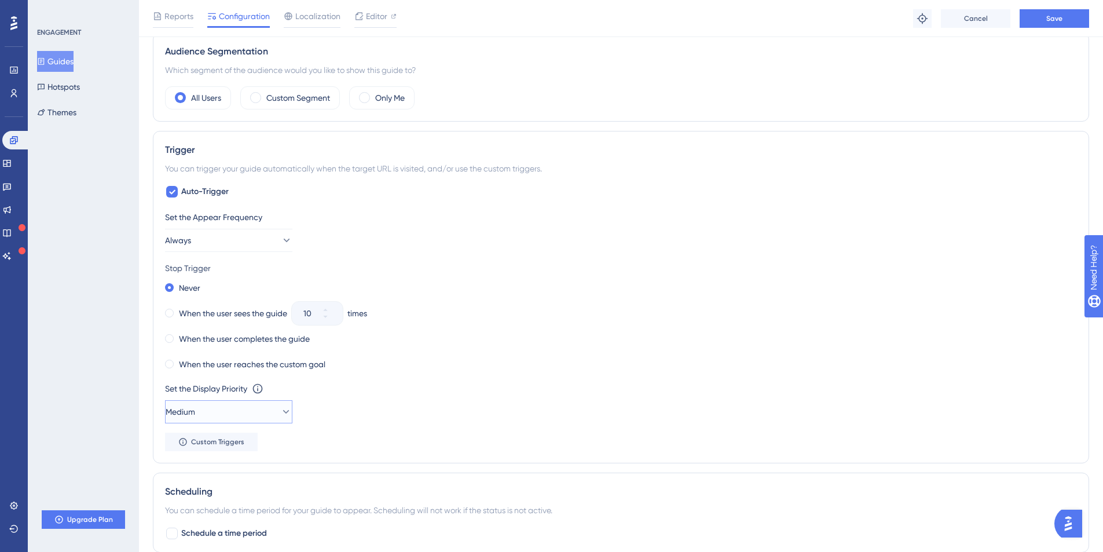
click at [260, 408] on button "Medium" at bounding box center [228, 411] width 127 height 23
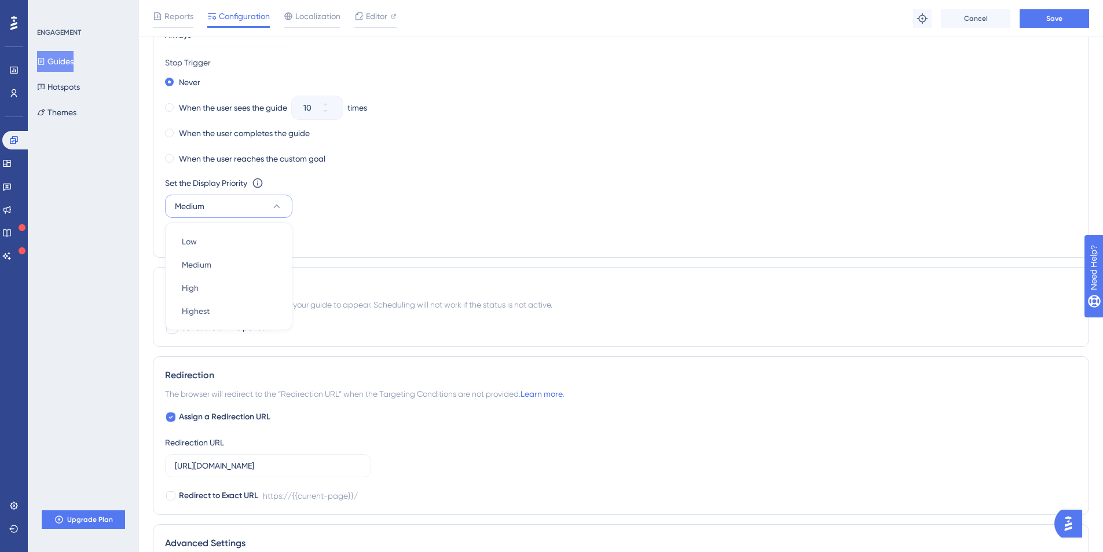
click at [399, 201] on div "Set the Display Priority This option will set the display priority between auto…" at bounding box center [621, 197] width 912 height 42
click at [518, 187] on div "Set the Display Priority This option will set the display priority between auto…" at bounding box center [621, 183] width 912 height 14
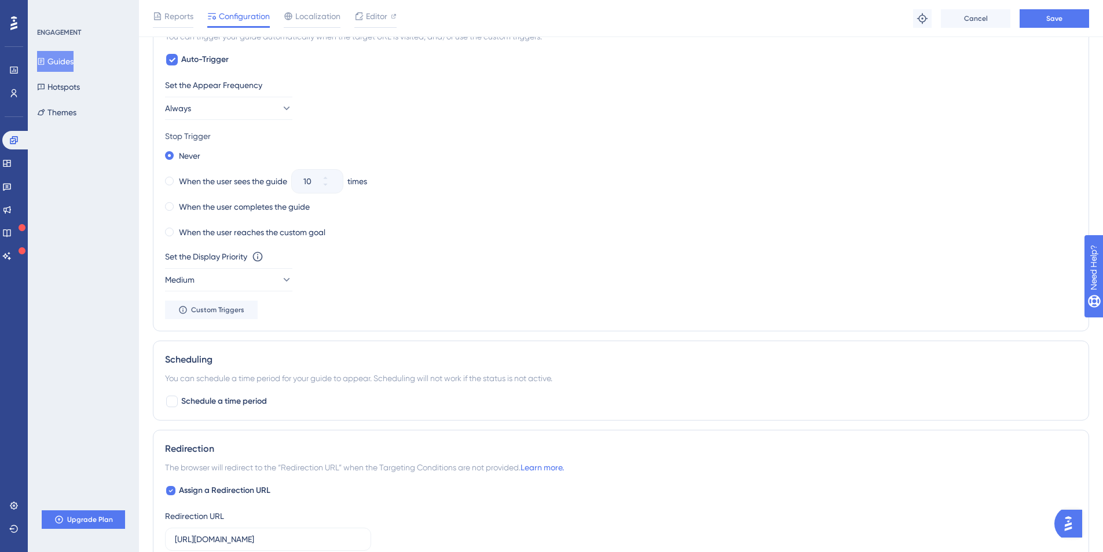
scroll to position [414, 0]
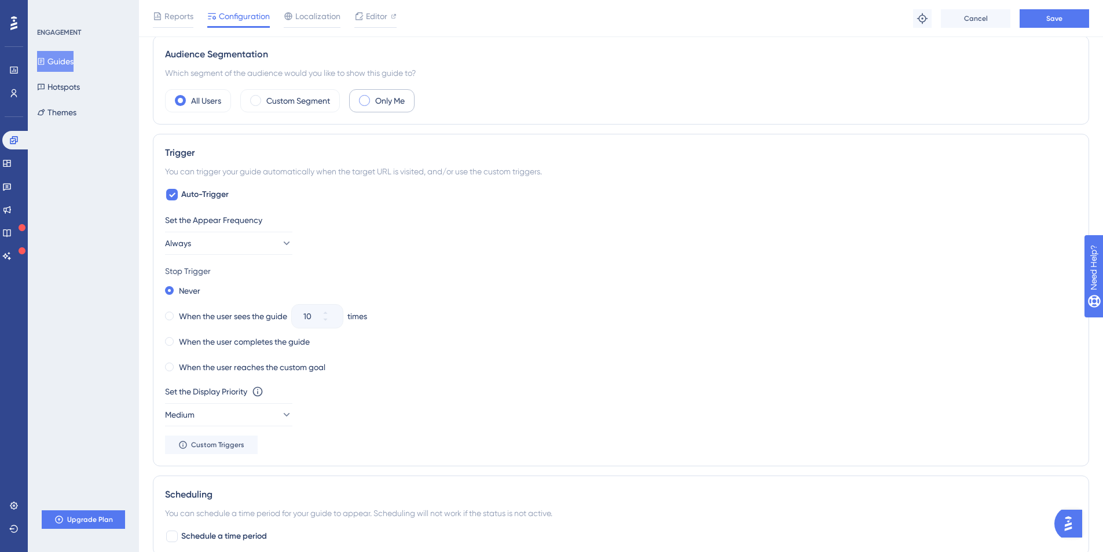
click at [375, 100] on div "Only Me" at bounding box center [381, 100] width 65 height 23
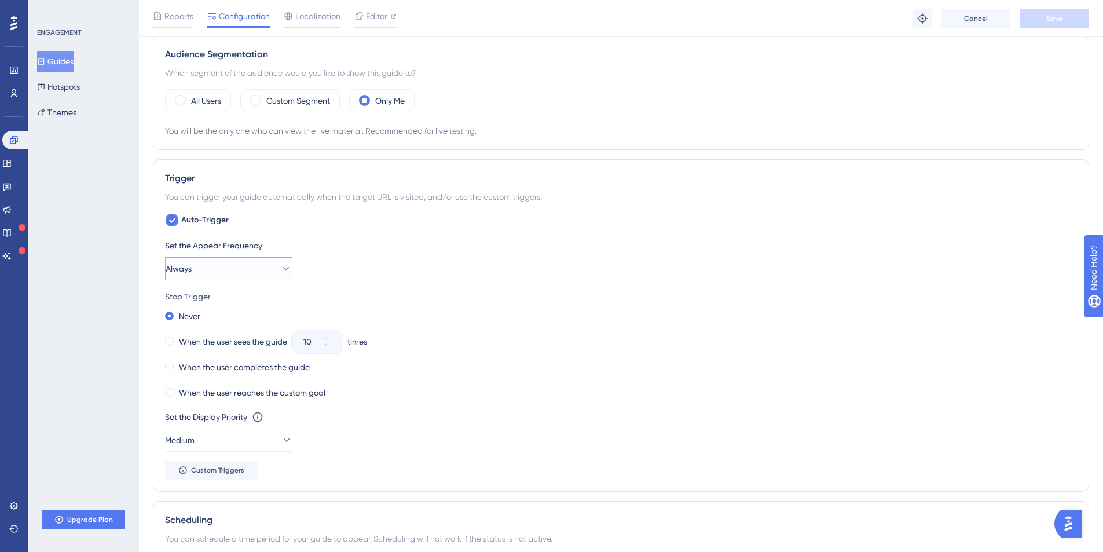
click at [247, 270] on button "Always" at bounding box center [228, 268] width 127 height 23
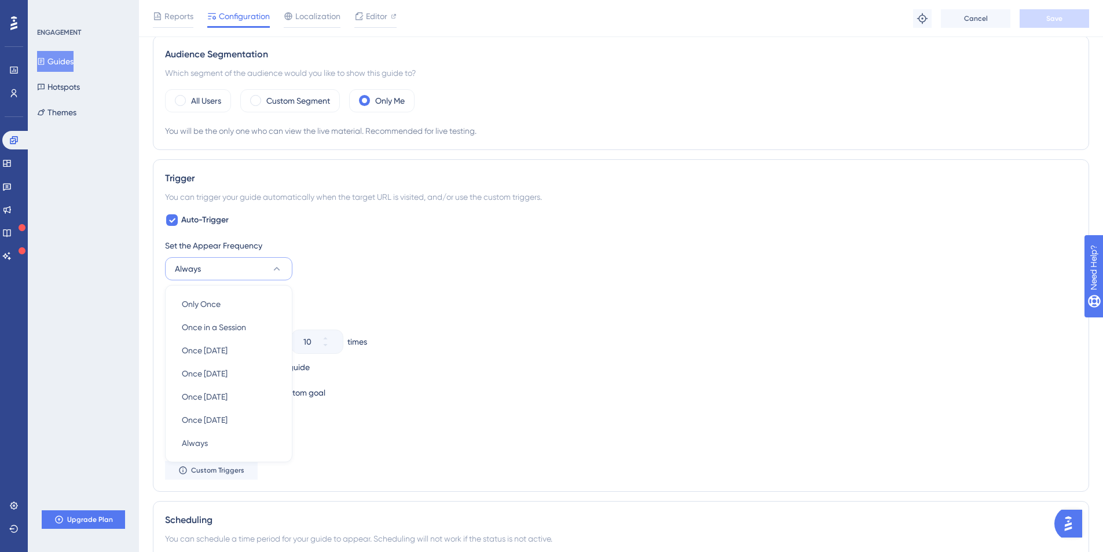
scroll to position [511, 0]
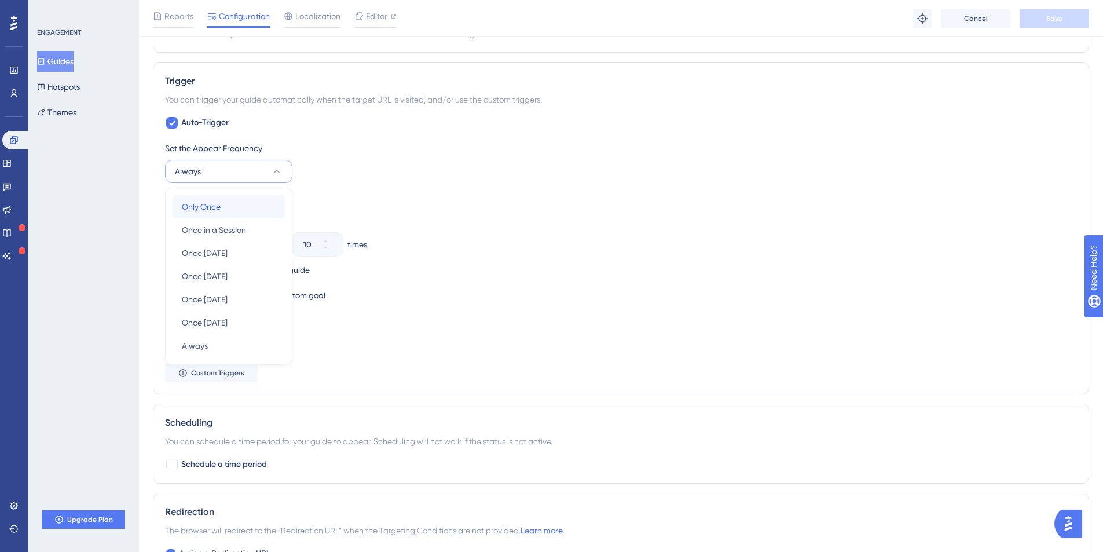
click at [234, 205] on div "Only Once Only Once" at bounding box center [229, 206] width 94 height 23
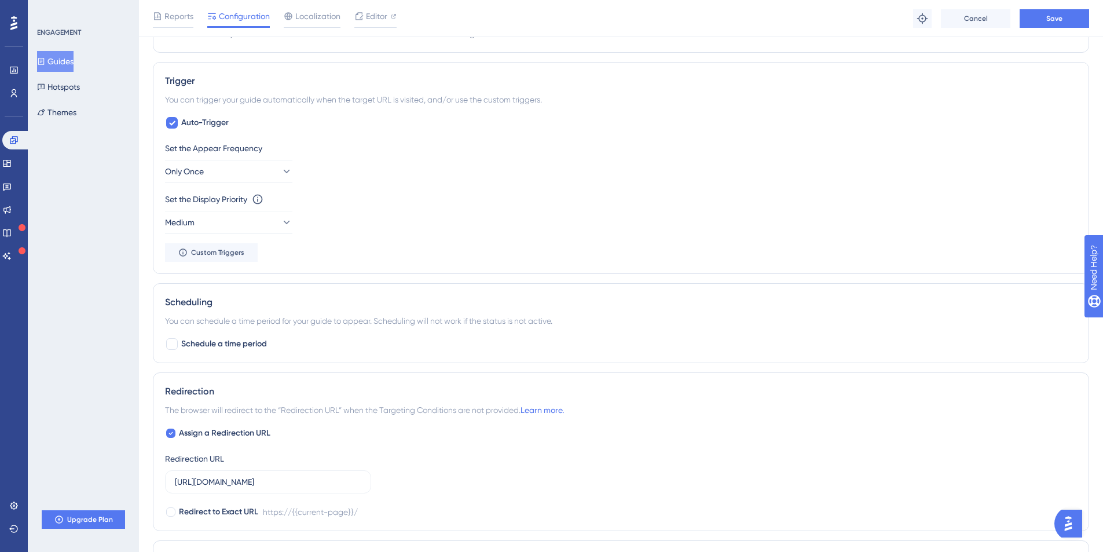
click at [561, 238] on div "Set the Appear Frequency Only Once Set the Display Priority This option will se…" at bounding box center [621, 201] width 912 height 120
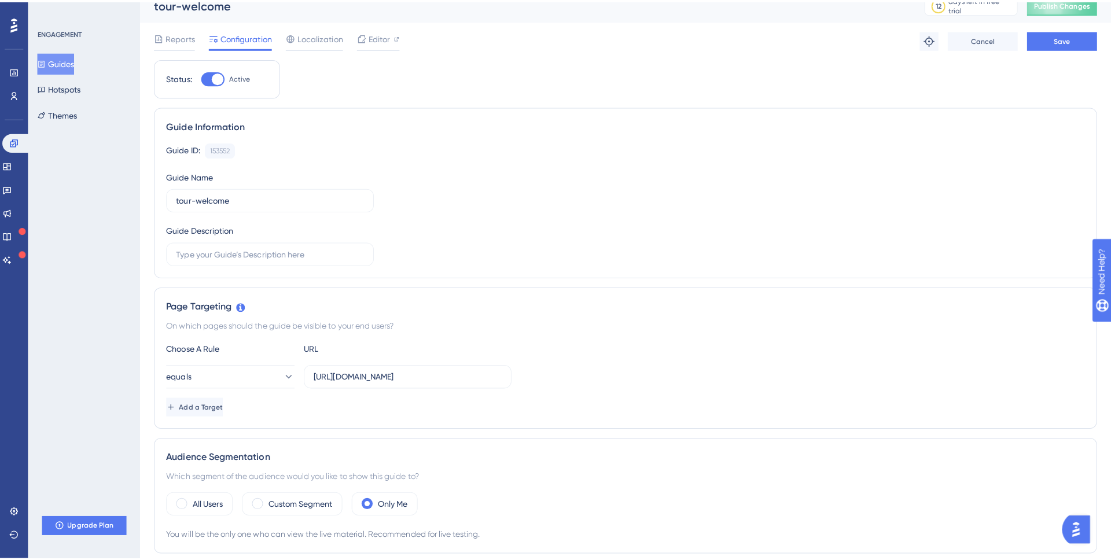
scroll to position [0, 0]
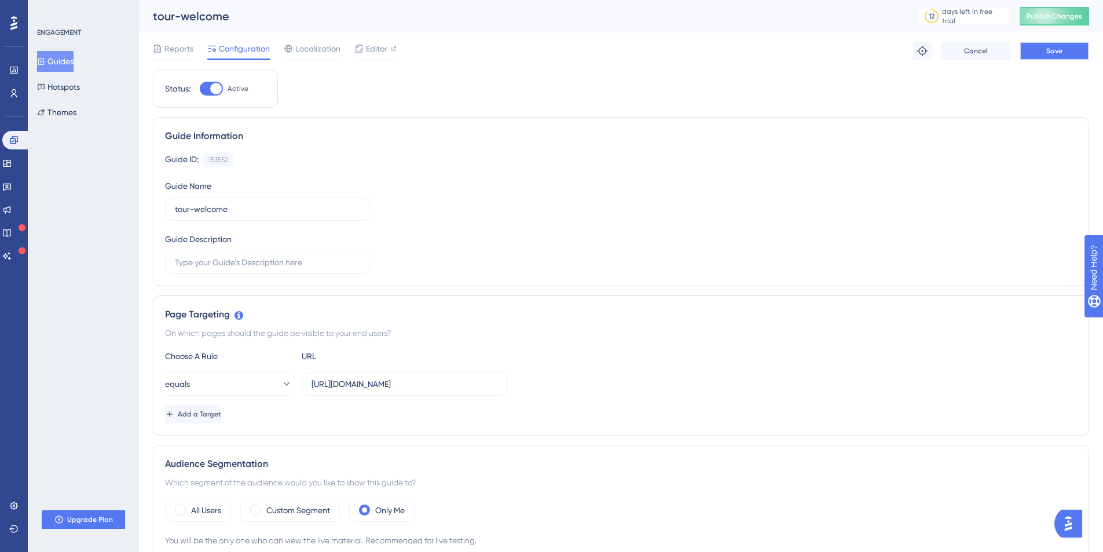
click at [1063, 47] on button "Save" at bounding box center [1053, 51] width 69 height 19
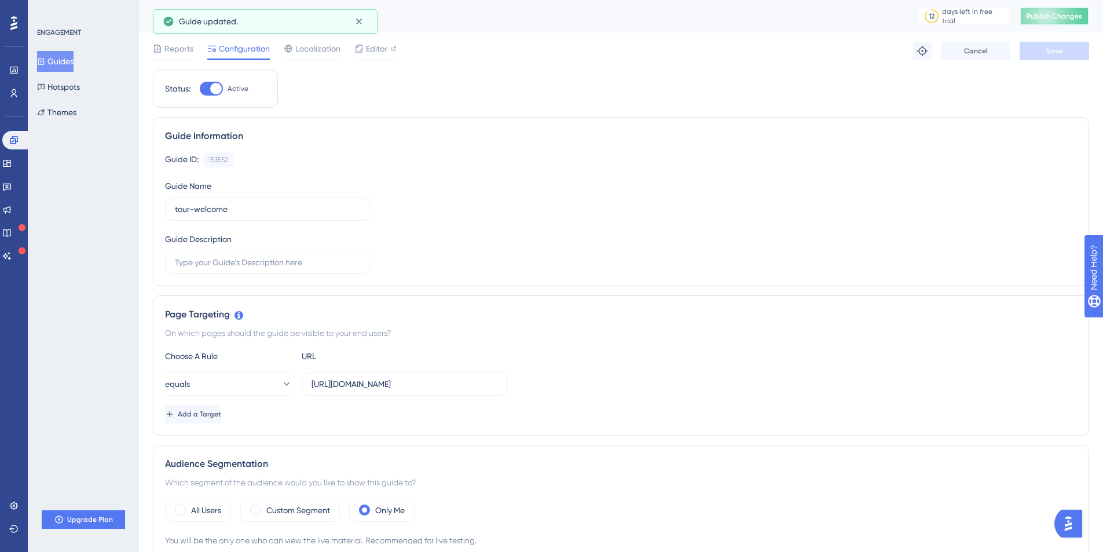
click at [1065, 21] on button "Publish Changes" at bounding box center [1053, 16] width 69 height 19
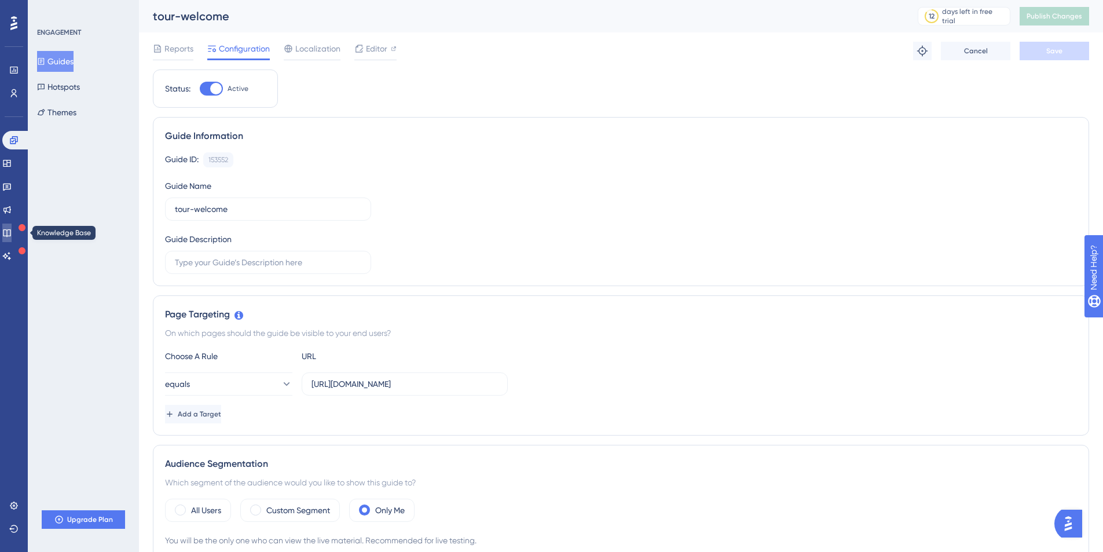
click at [12, 233] on icon at bounding box center [6, 232] width 9 height 9
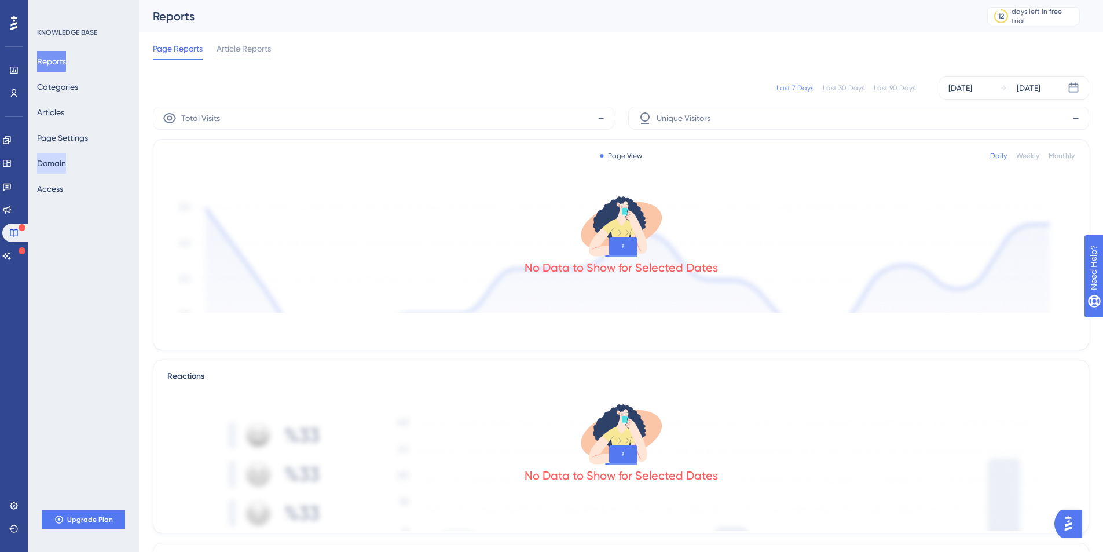
click at [55, 157] on button "Domain" at bounding box center [51, 163] width 29 height 21
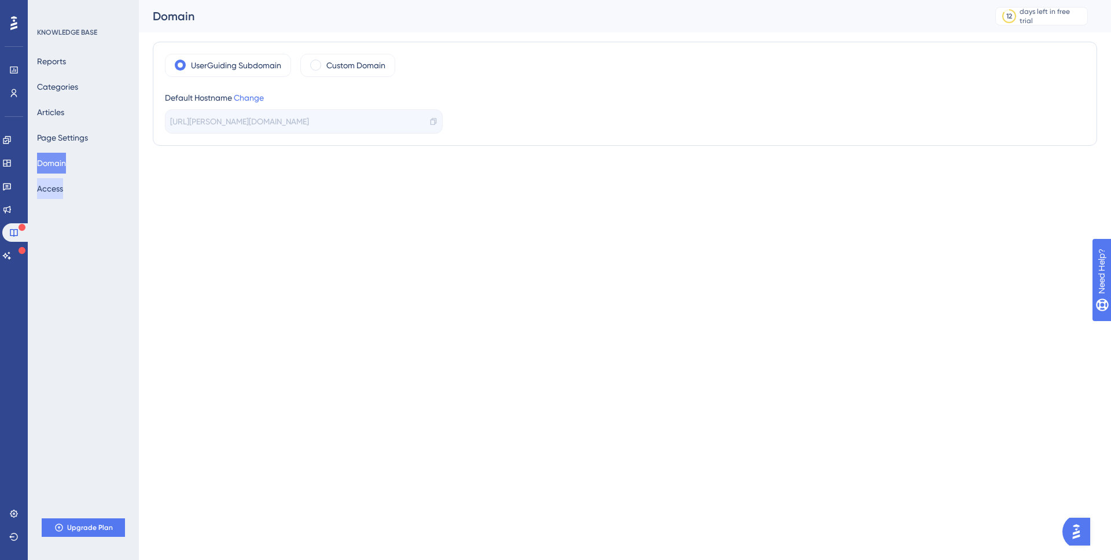
click at [63, 185] on button "Access" at bounding box center [50, 188] width 26 height 21
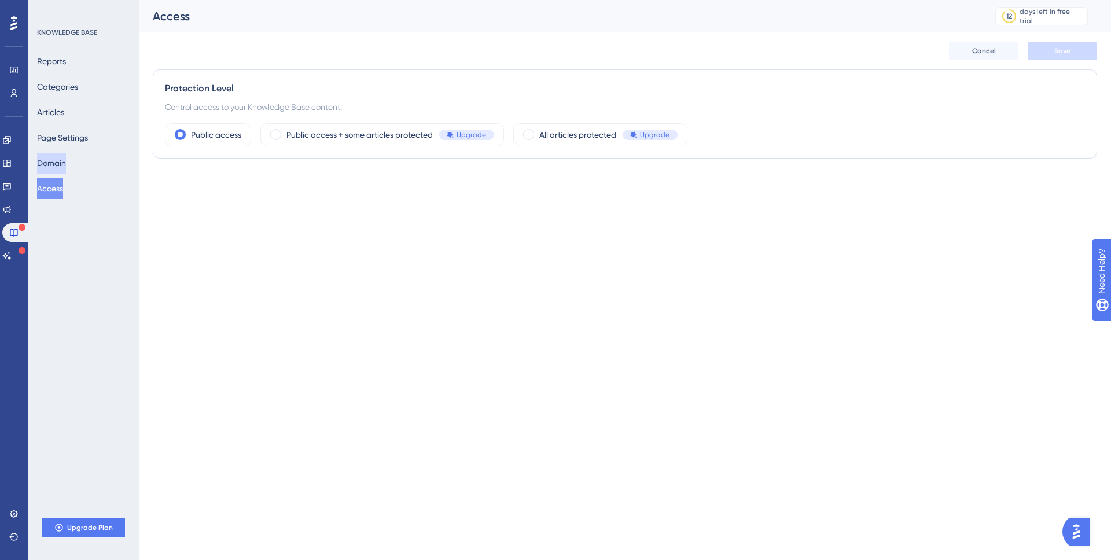
click at [65, 157] on button "Domain" at bounding box center [51, 163] width 29 height 21
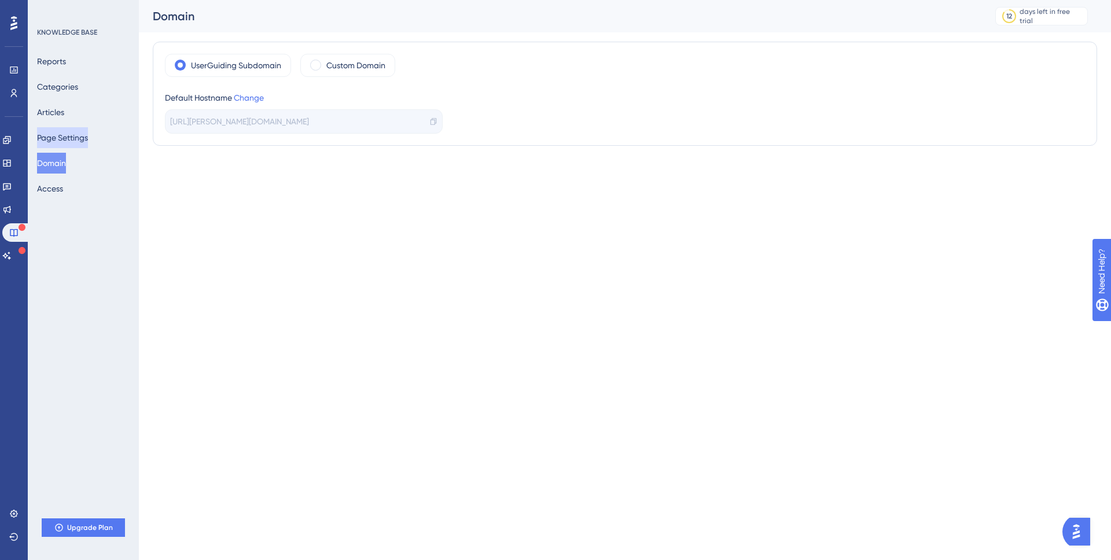
click at [73, 132] on button "Page Settings" at bounding box center [62, 137] width 51 height 21
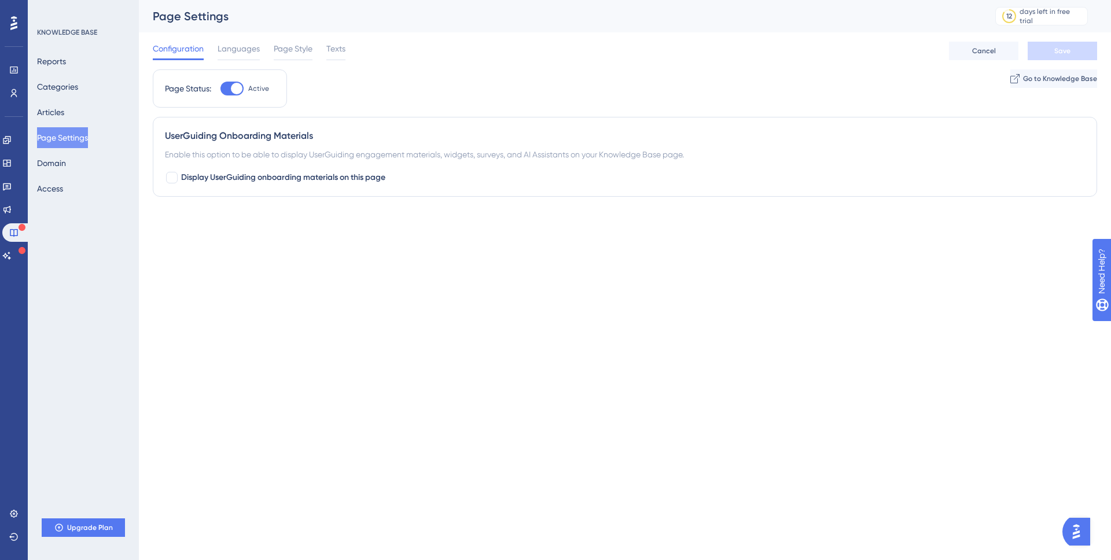
click at [372, 150] on div "Enable this option to be able to display UserGuiding engagement materials, widg…" at bounding box center [625, 155] width 920 height 14
click at [64, 117] on button "Articles" at bounding box center [50, 112] width 27 height 21
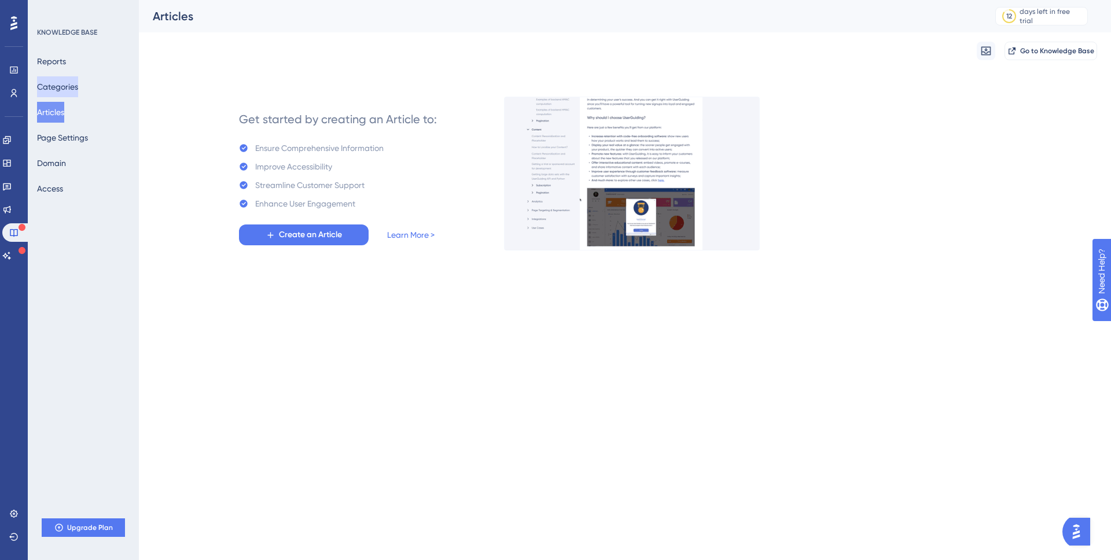
click at [69, 87] on button "Categories" at bounding box center [57, 86] width 41 height 21
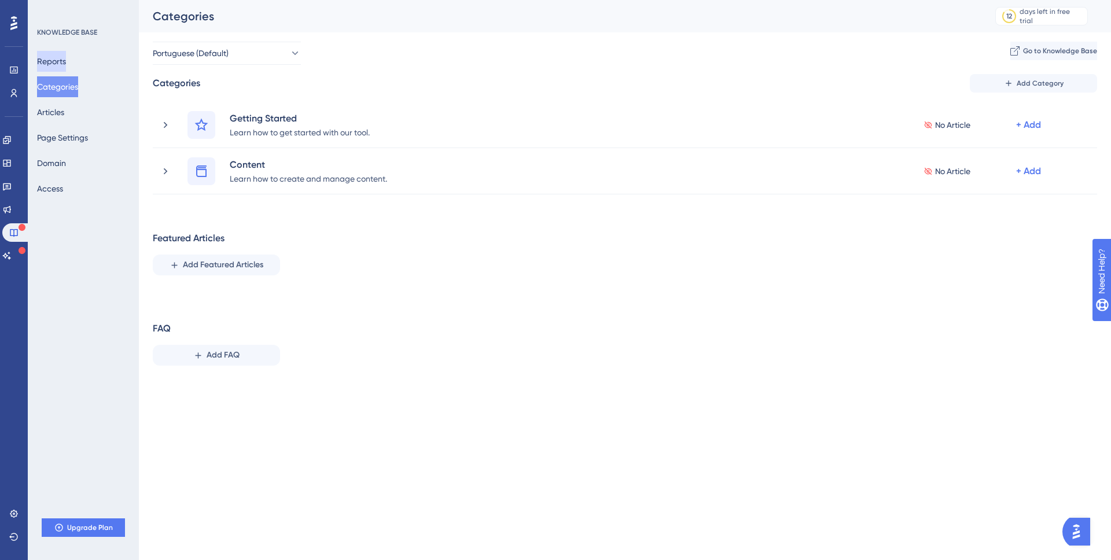
click at [66, 57] on button "Reports" at bounding box center [51, 61] width 29 height 21
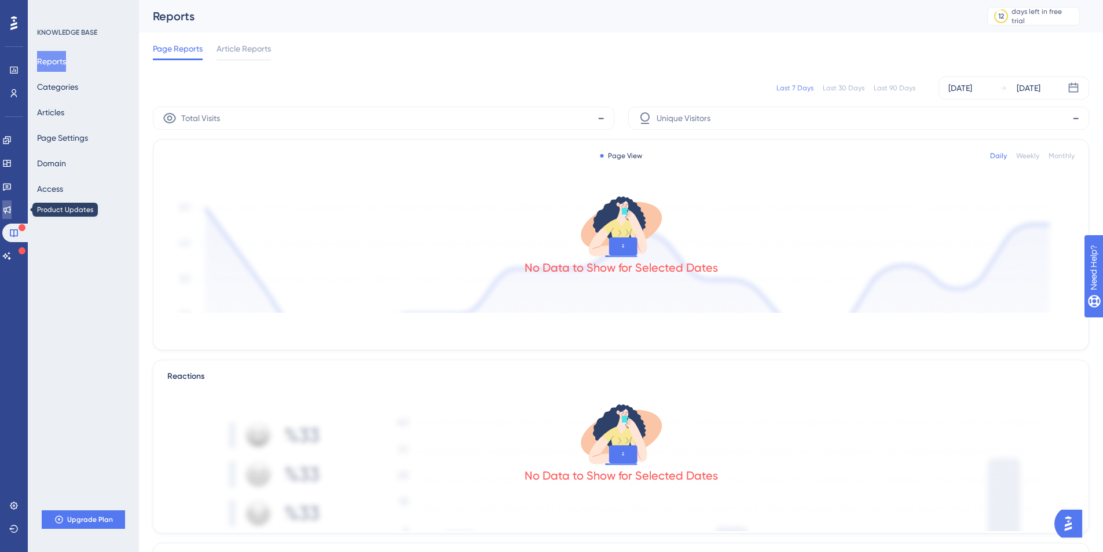
click at [12, 207] on icon at bounding box center [6, 209] width 9 height 9
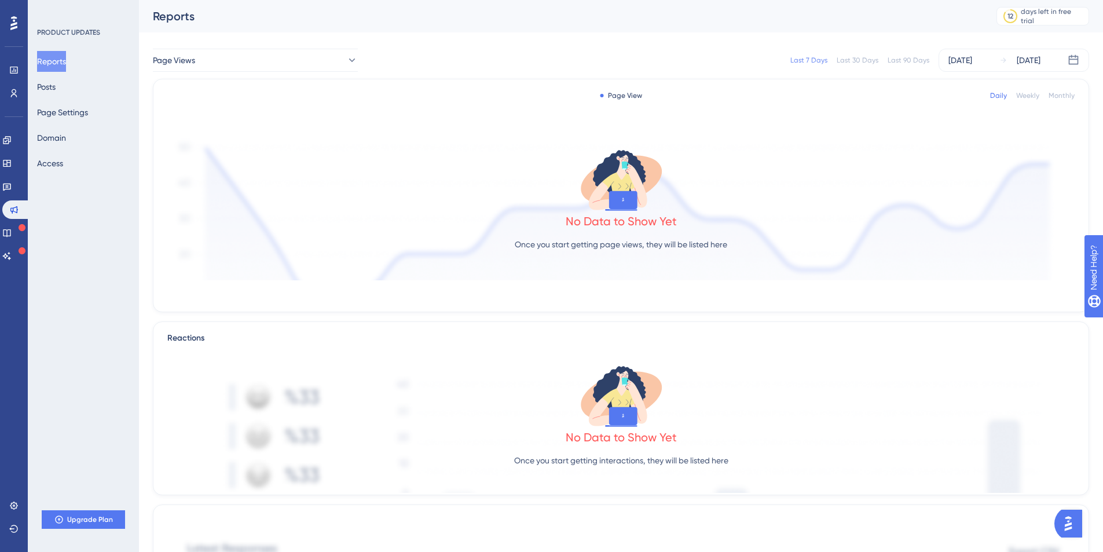
click at [55, 74] on div "Reports Posts Page Settings Domain Access" at bounding box center [84, 112] width 94 height 123
click at [53, 90] on button "Posts" at bounding box center [46, 86] width 19 height 21
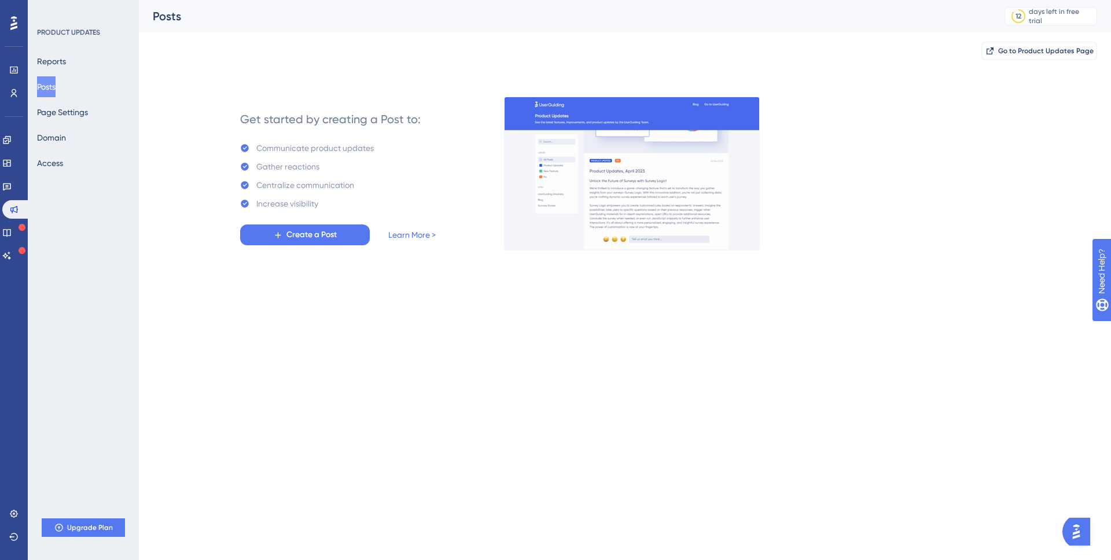
click at [57, 100] on div "Reports Posts Page Settings Domain Access" at bounding box center [84, 112] width 94 height 123
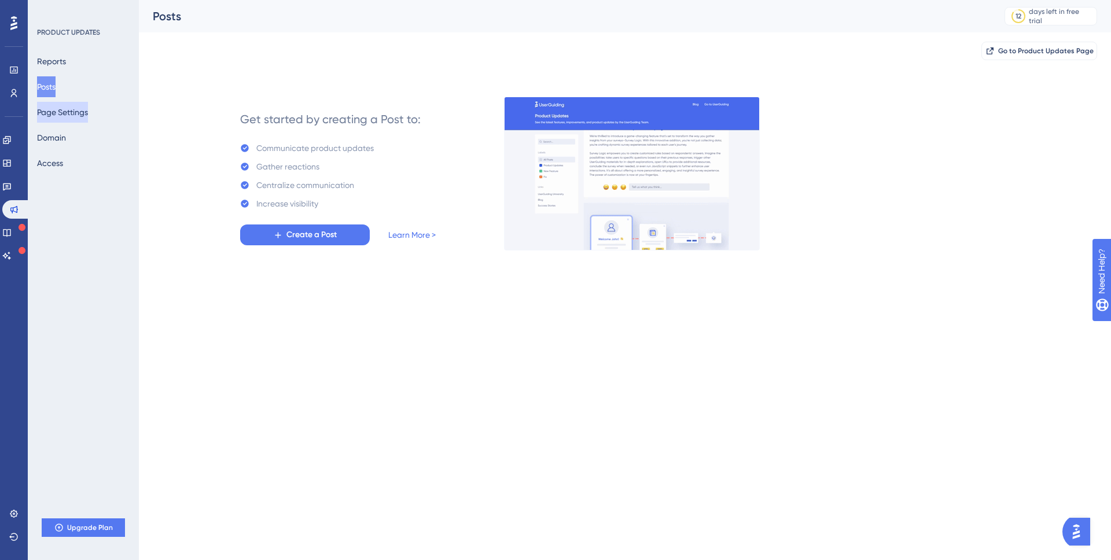
click at [59, 112] on button "Page Settings" at bounding box center [62, 112] width 51 height 21
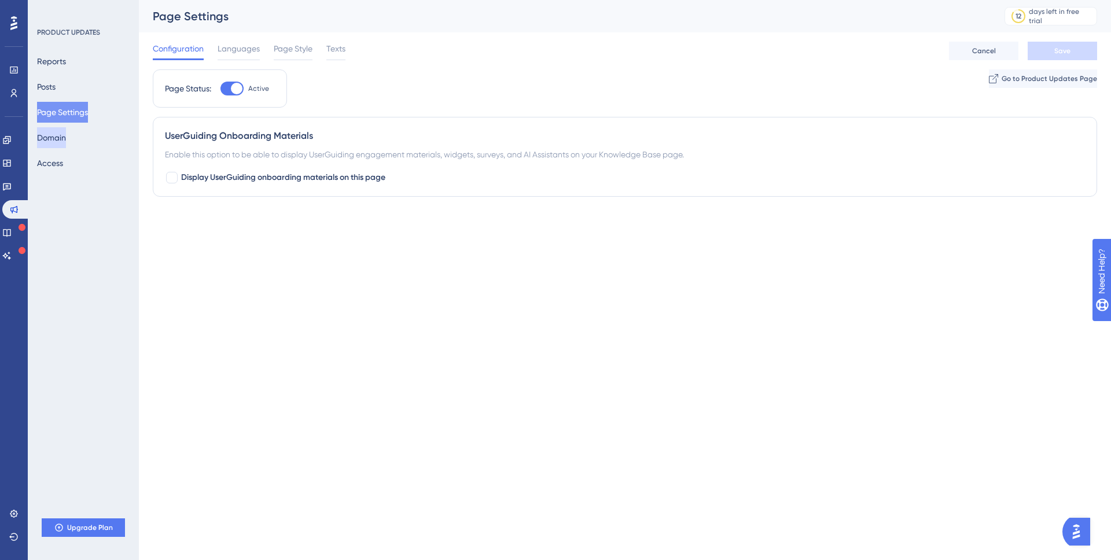
click at [53, 144] on button "Domain" at bounding box center [51, 137] width 29 height 21
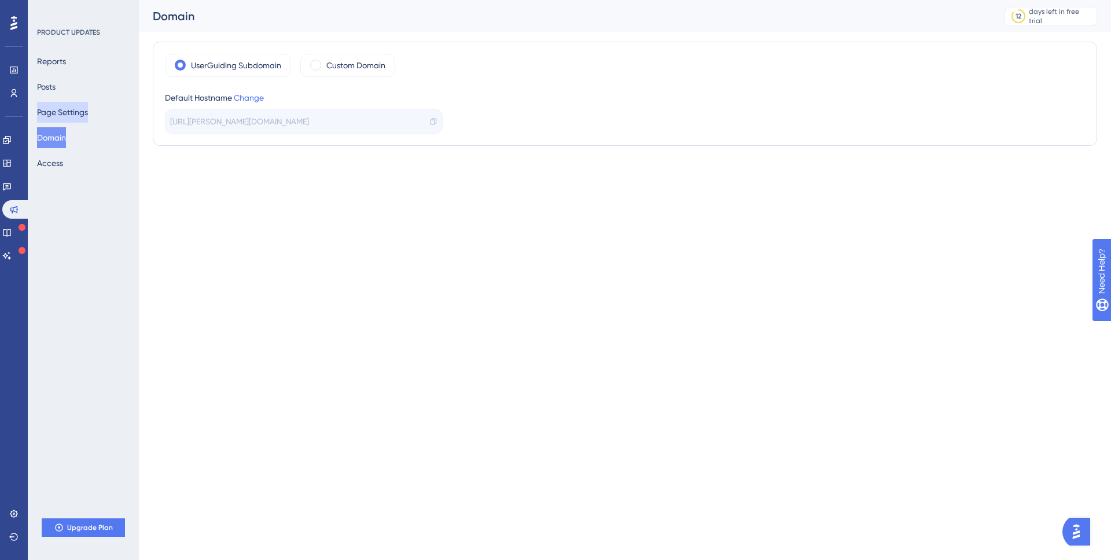
click at [63, 122] on button "Page Settings" at bounding box center [62, 112] width 51 height 21
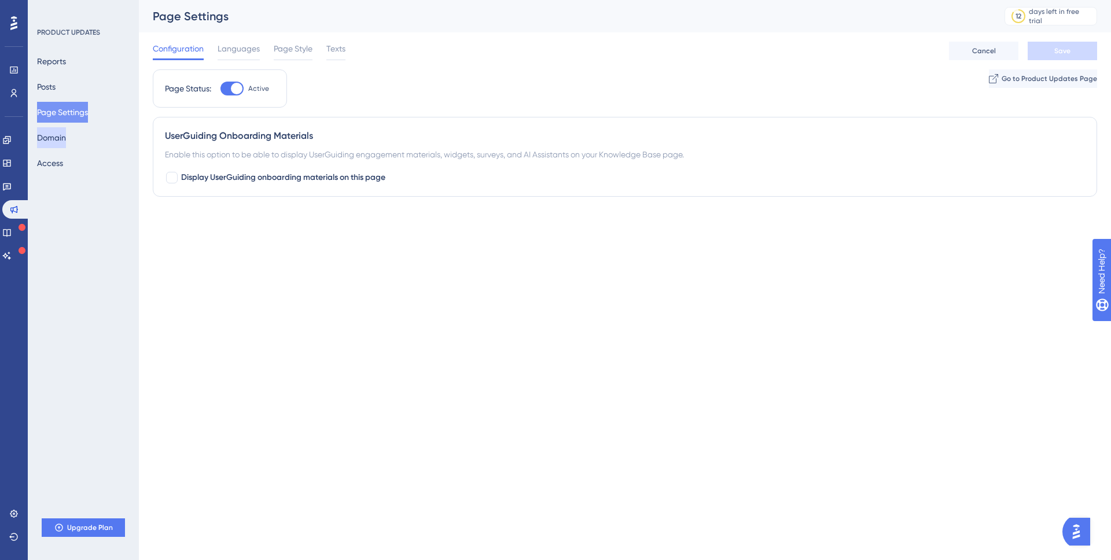
click at [60, 145] on button "Domain" at bounding box center [51, 137] width 29 height 21
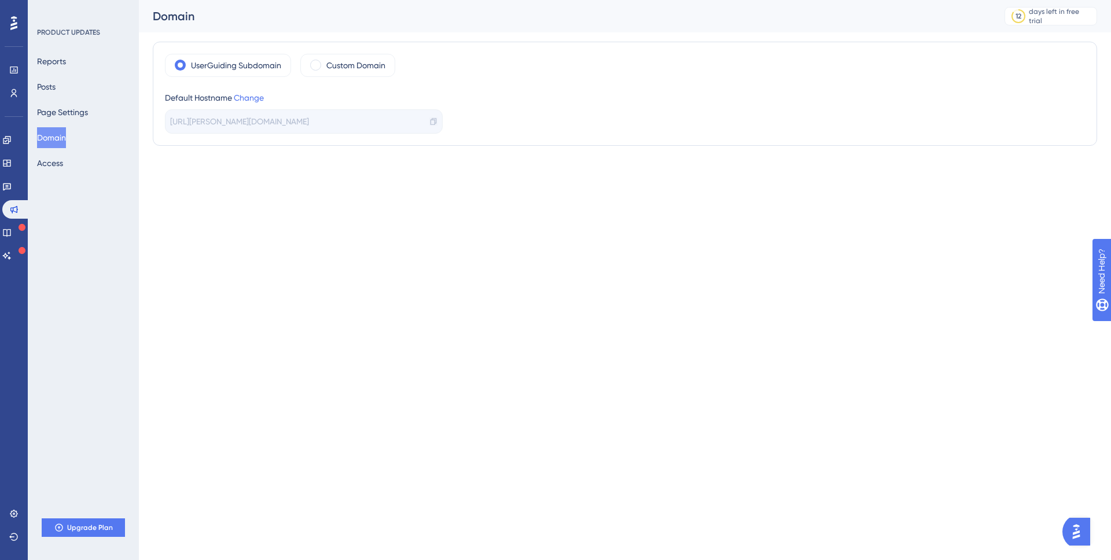
click at [435, 125] on icon at bounding box center [434, 122] width 8 height 8
drag, startPoint x: 568, startPoint y: 255, endPoint x: 574, endPoint y: 266, distance: 12.2
click at [572, 0] on html "Performance Users Engagement Widgets Feedback Product Updates Knowledge Base AI…" at bounding box center [555, 0] width 1111 height 0
